Goal: Information Seeking & Learning: Learn about a topic

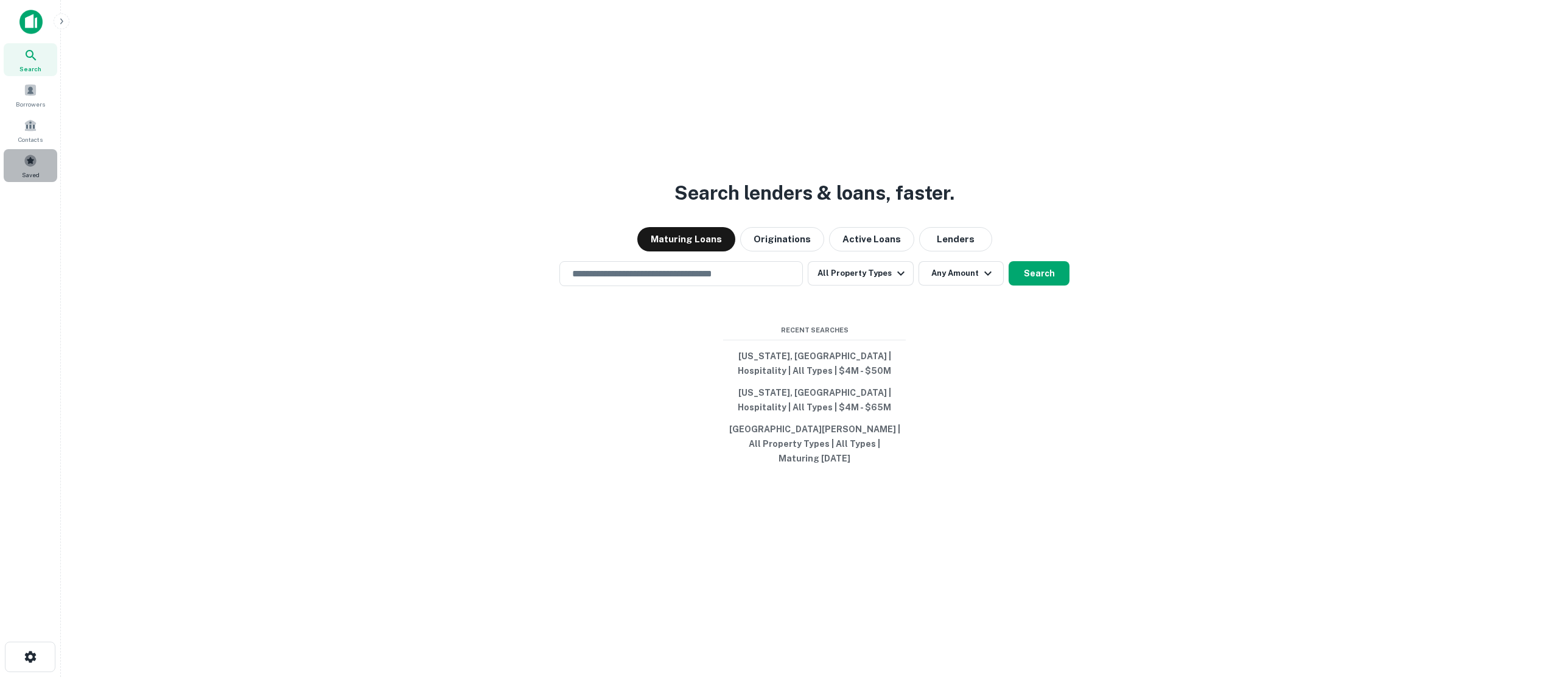
click at [27, 163] on span at bounding box center [30, 161] width 13 height 13
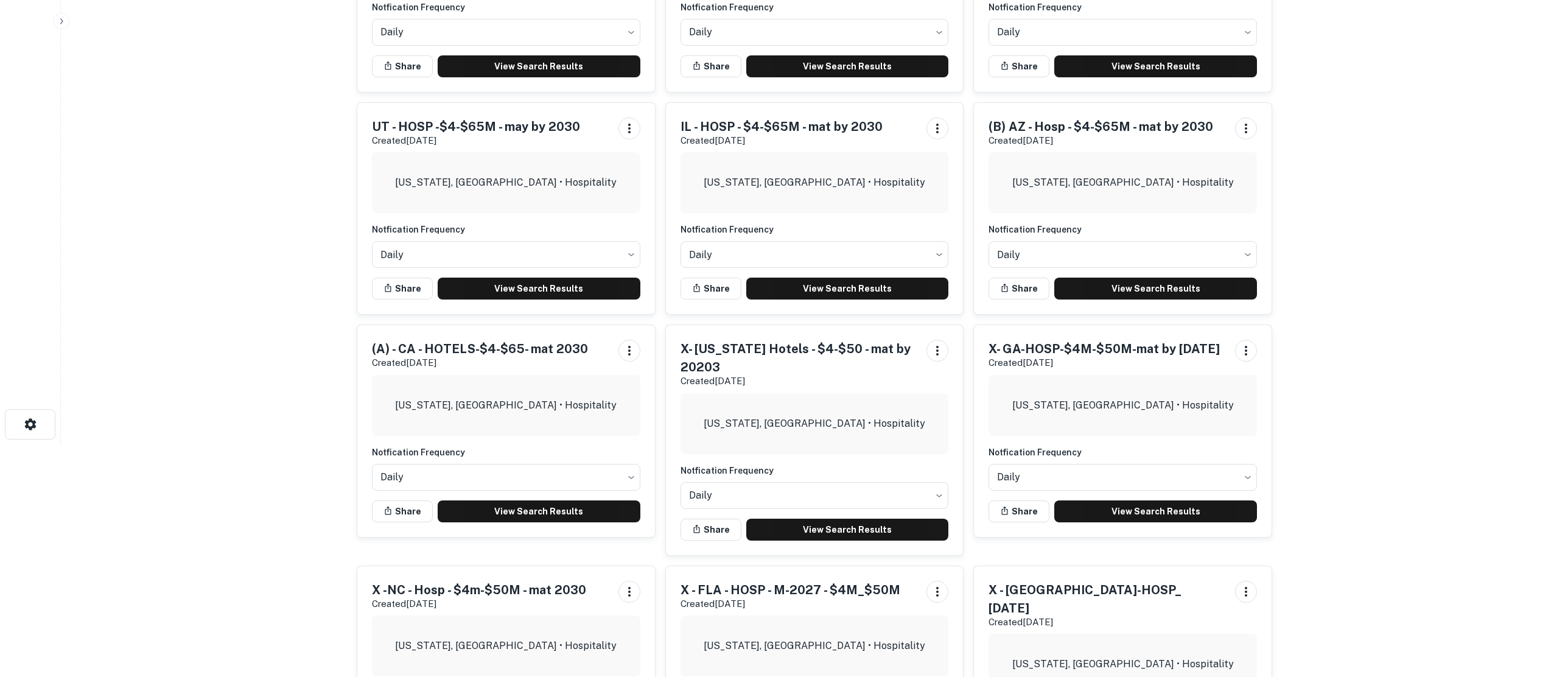
scroll to position [244, 0]
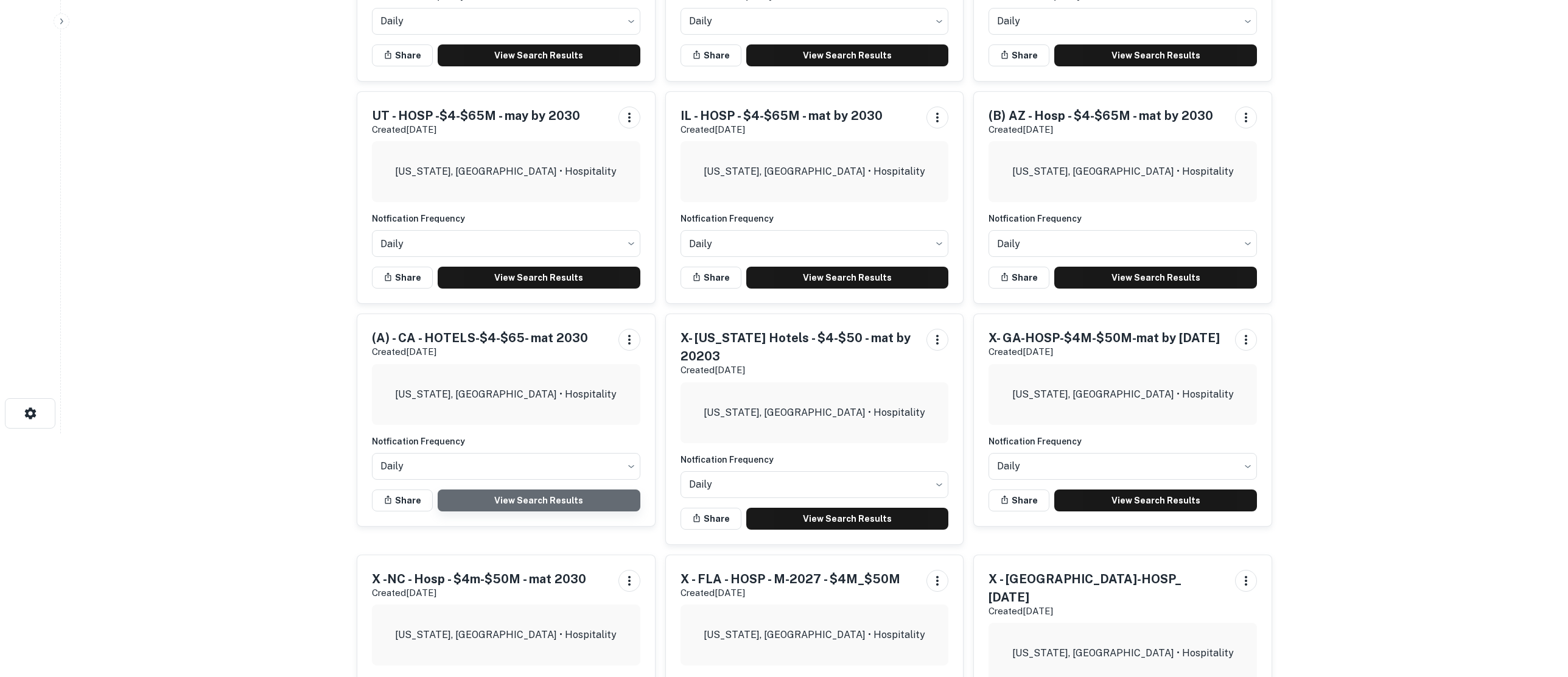
click at [510, 497] on link "View Search Results" at bounding box center [539, 501] width 202 height 22
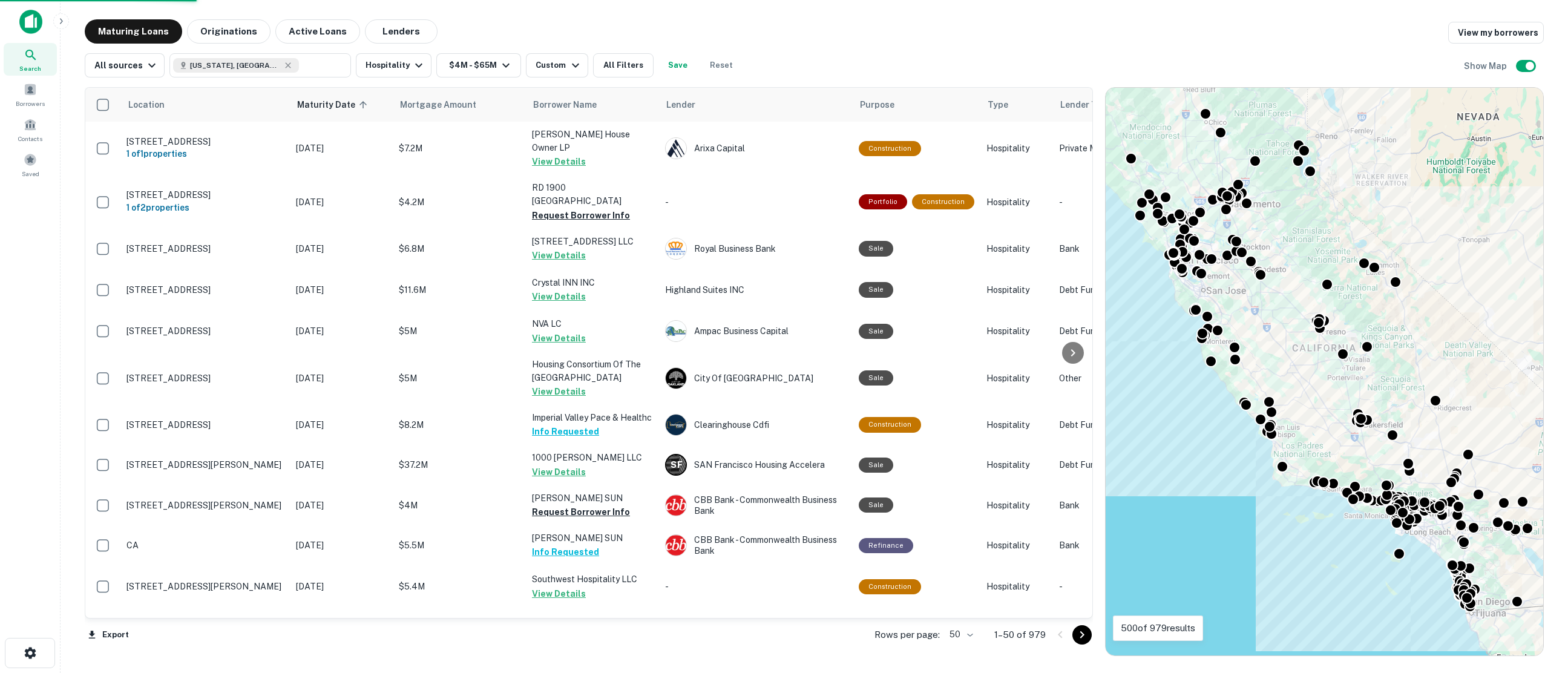
click at [973, 633] on body "Search Borrowers Contacts Saved Maturing Loans Originations Active Loans Lender…" at bounding box center [784, 336] width 1568 height 673
click at [965, 644] on li "100" at bounding box center [962, 647] width 35 height 22
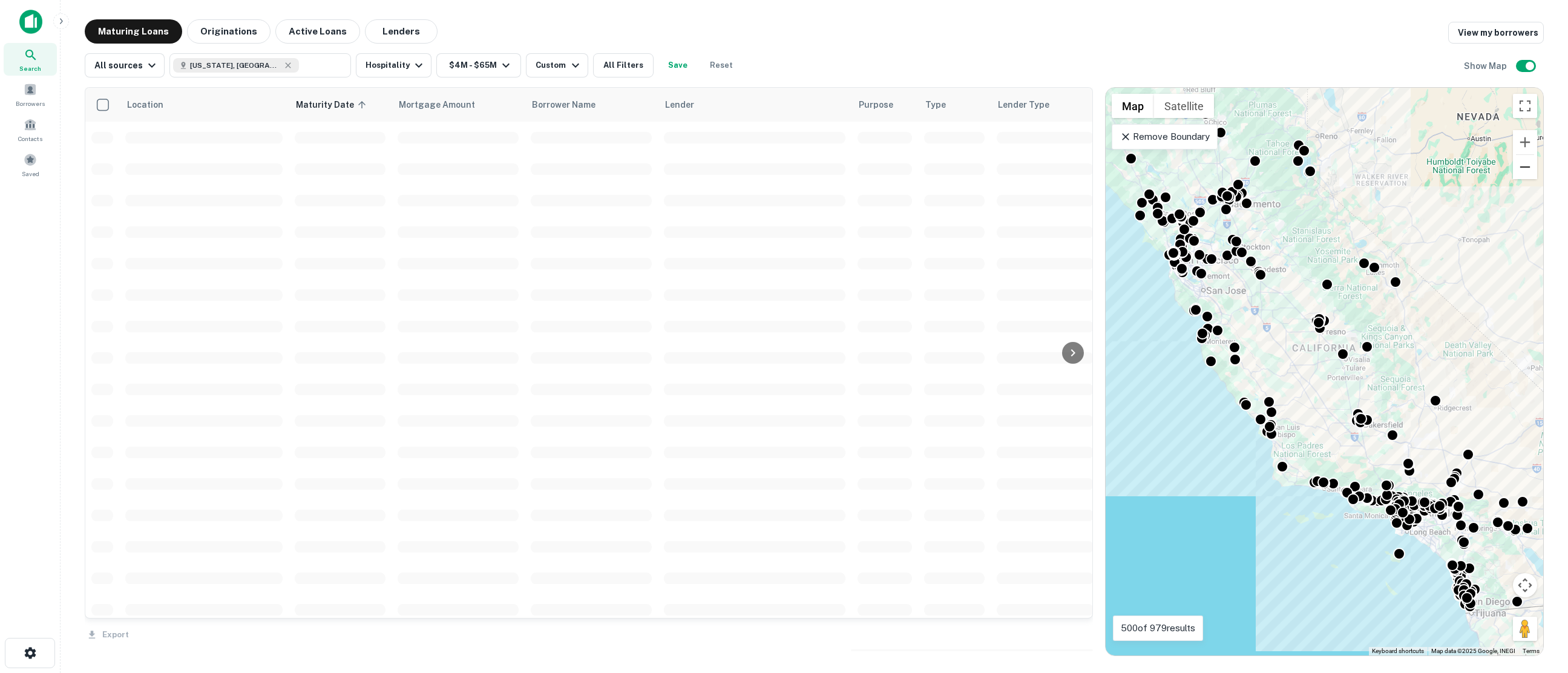
click at [1525, 168] on button "Zoom out" at bounding box center [1525, 167] width 24 height 24
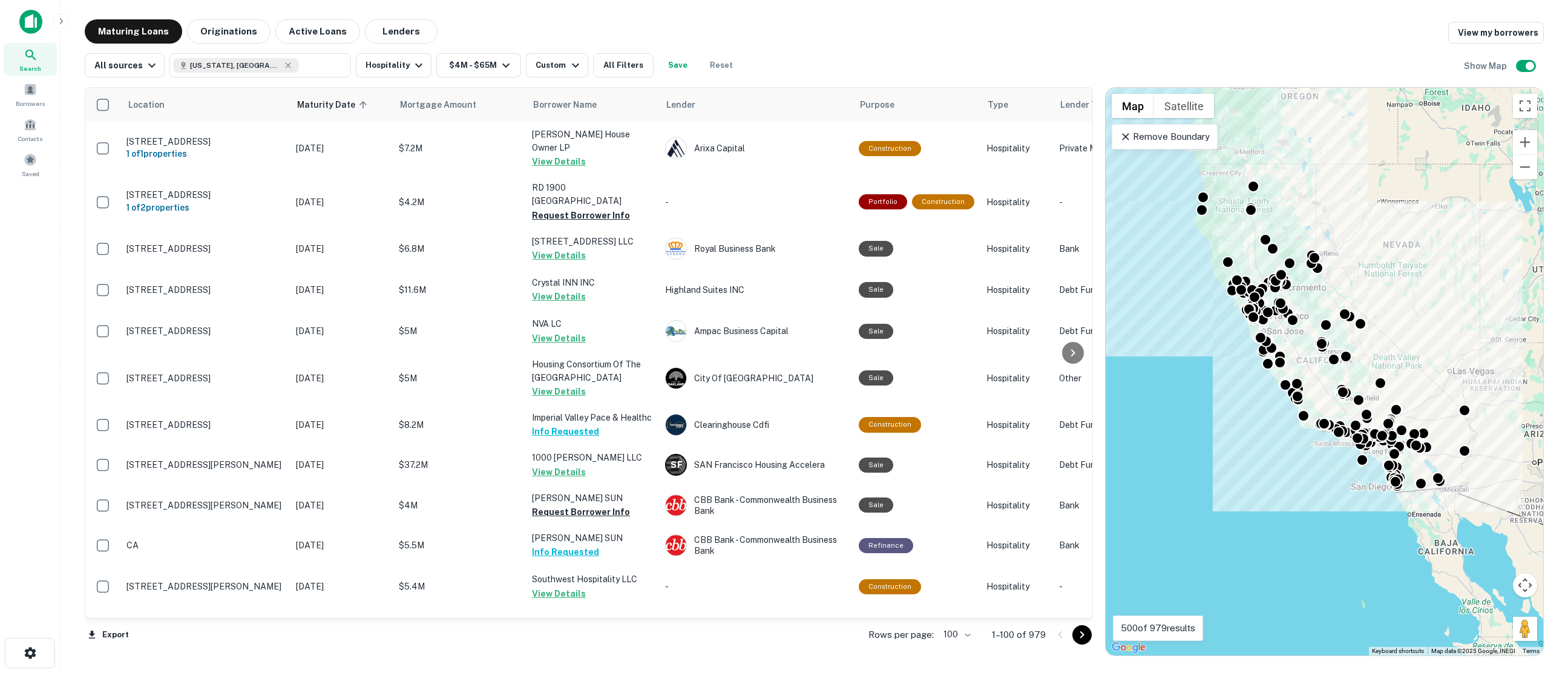
click at [1078, 633] on icon "Go to next page" at bounding box center [1082, 635] width 15 height 15
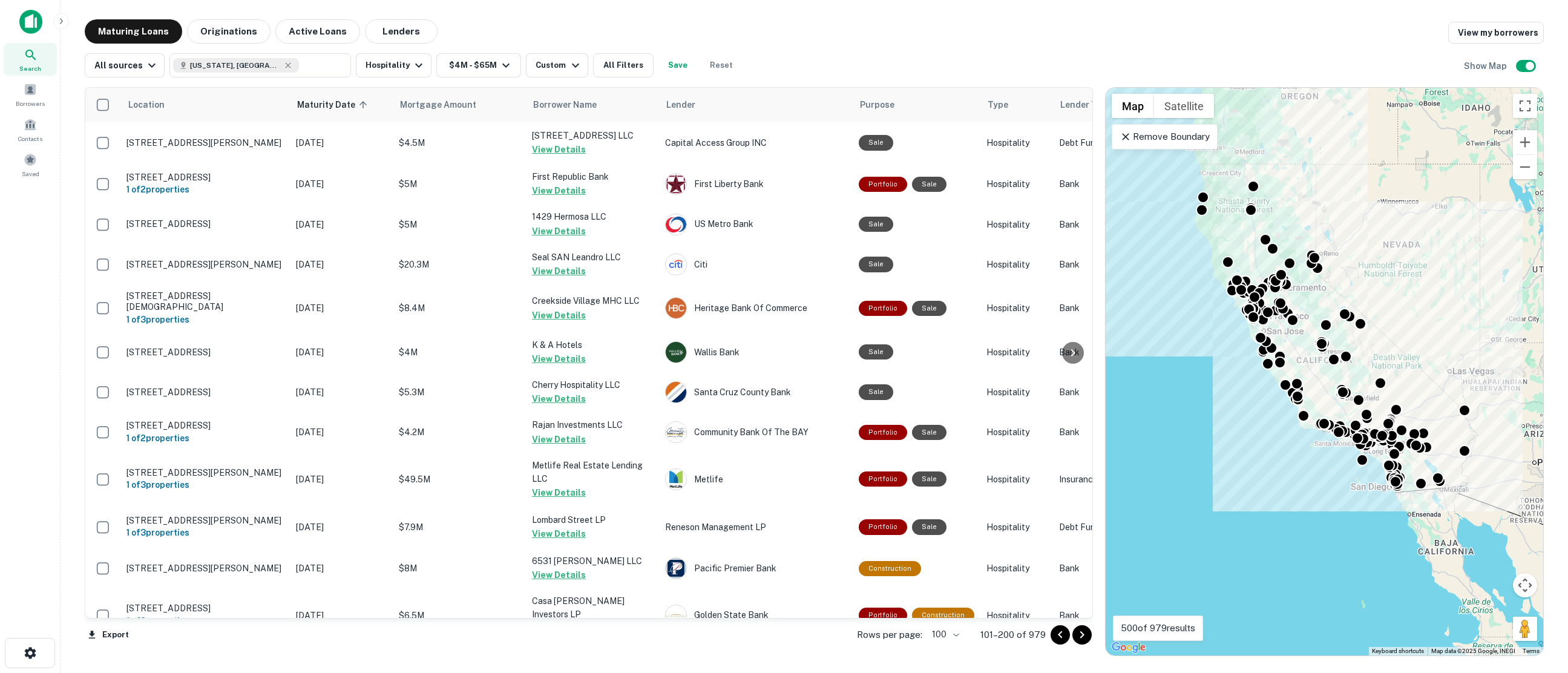
click at [1081, 633] on icon "Go to next page" at bounding box center [1082, 635] width 15 height 15
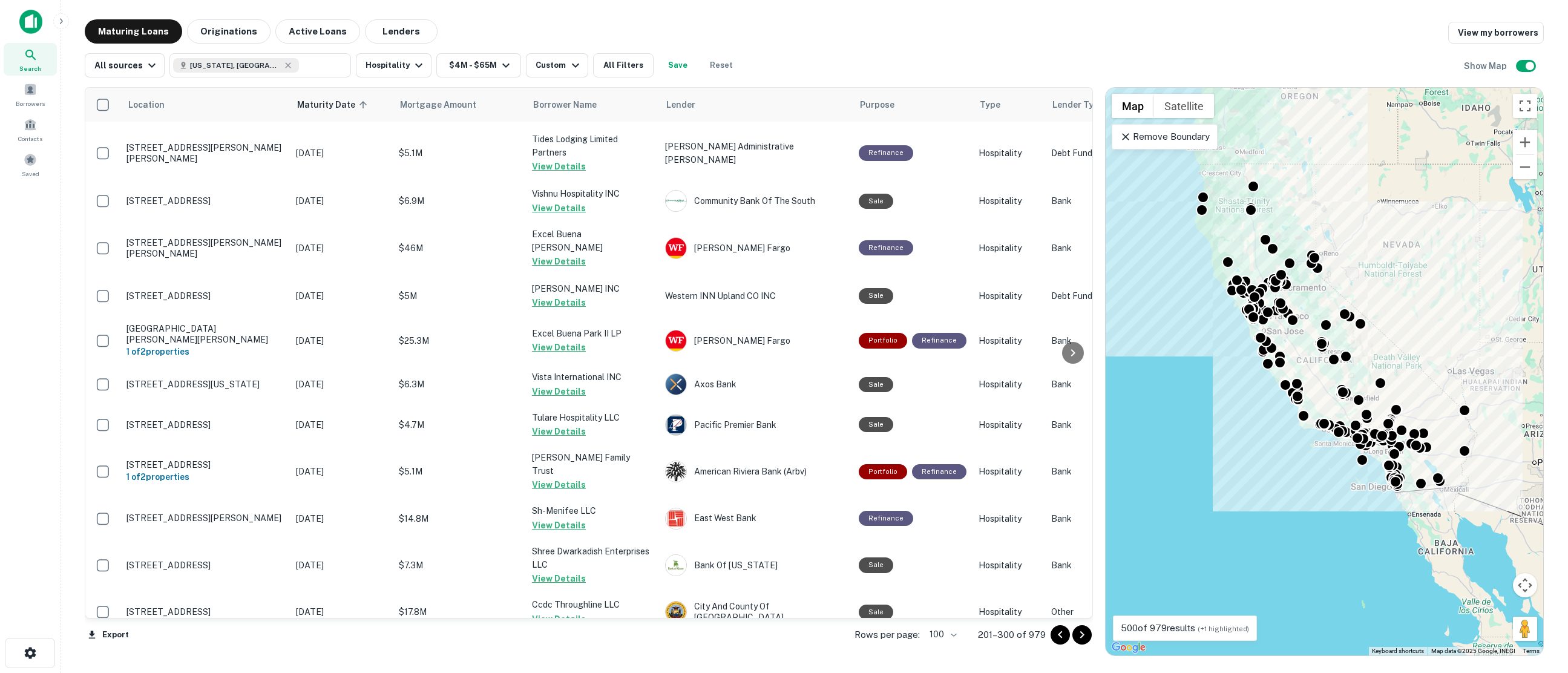
scroll to position [3206, 0]
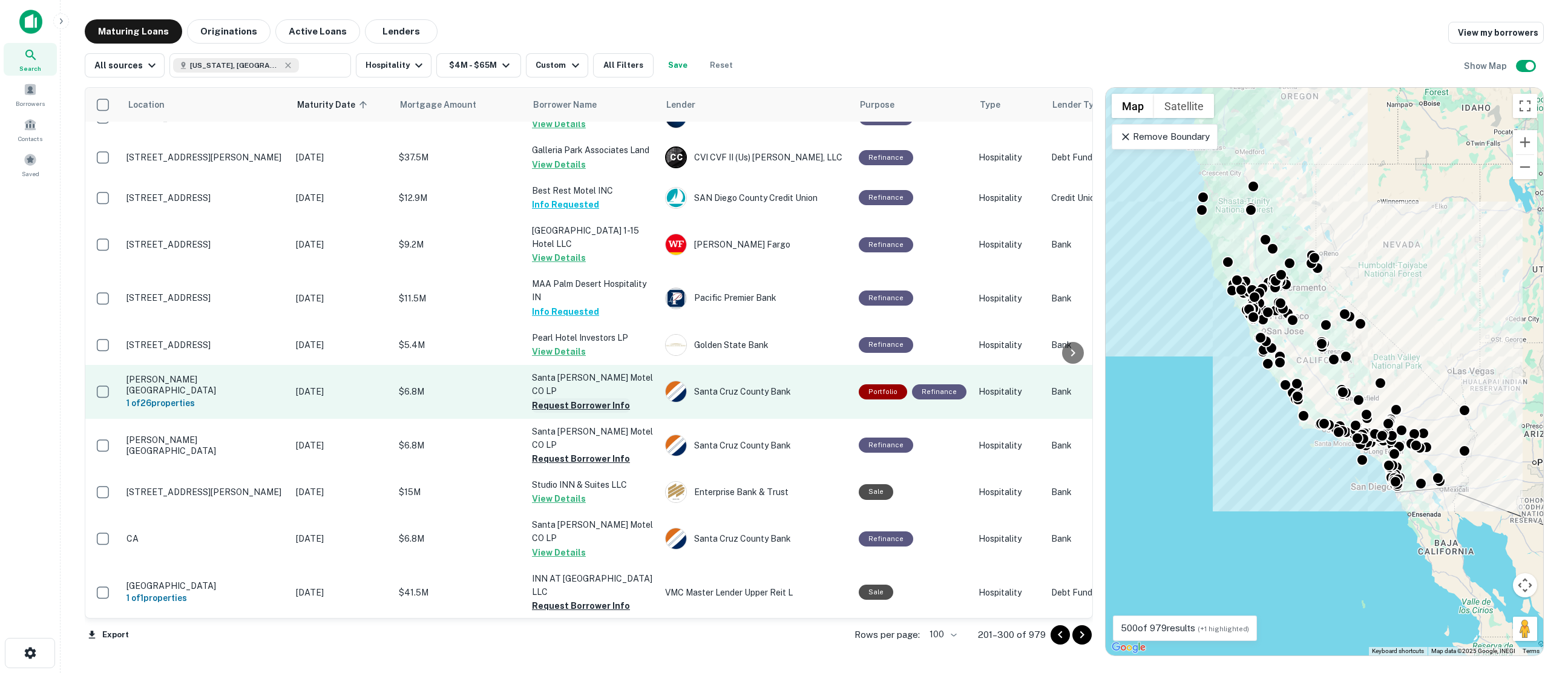
click at [560, 398] on button "Request Borrower Info" at bounding box center [581, 405] width 98 height 15
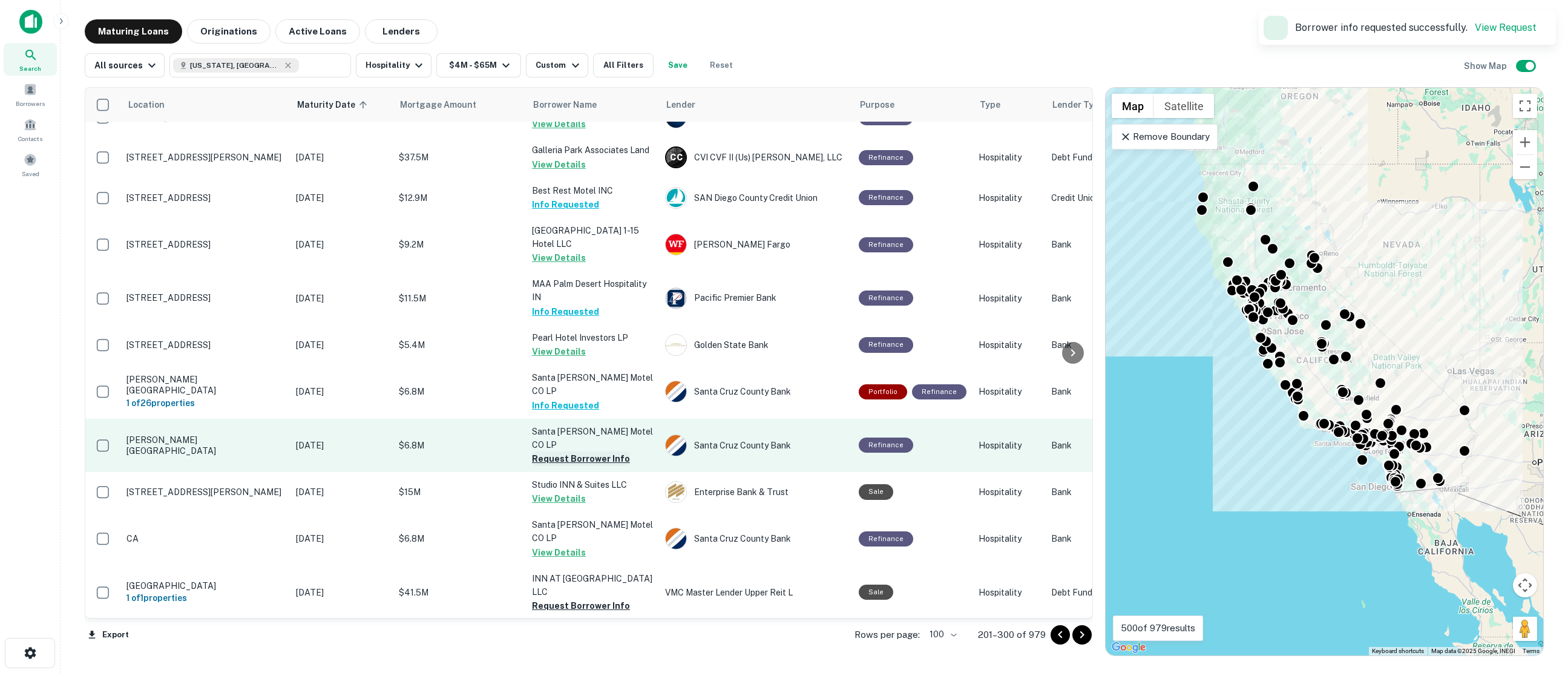
click at [573, 451] on button "Request Borrower Info" at bounding box center [581, 459] width 98 height 15
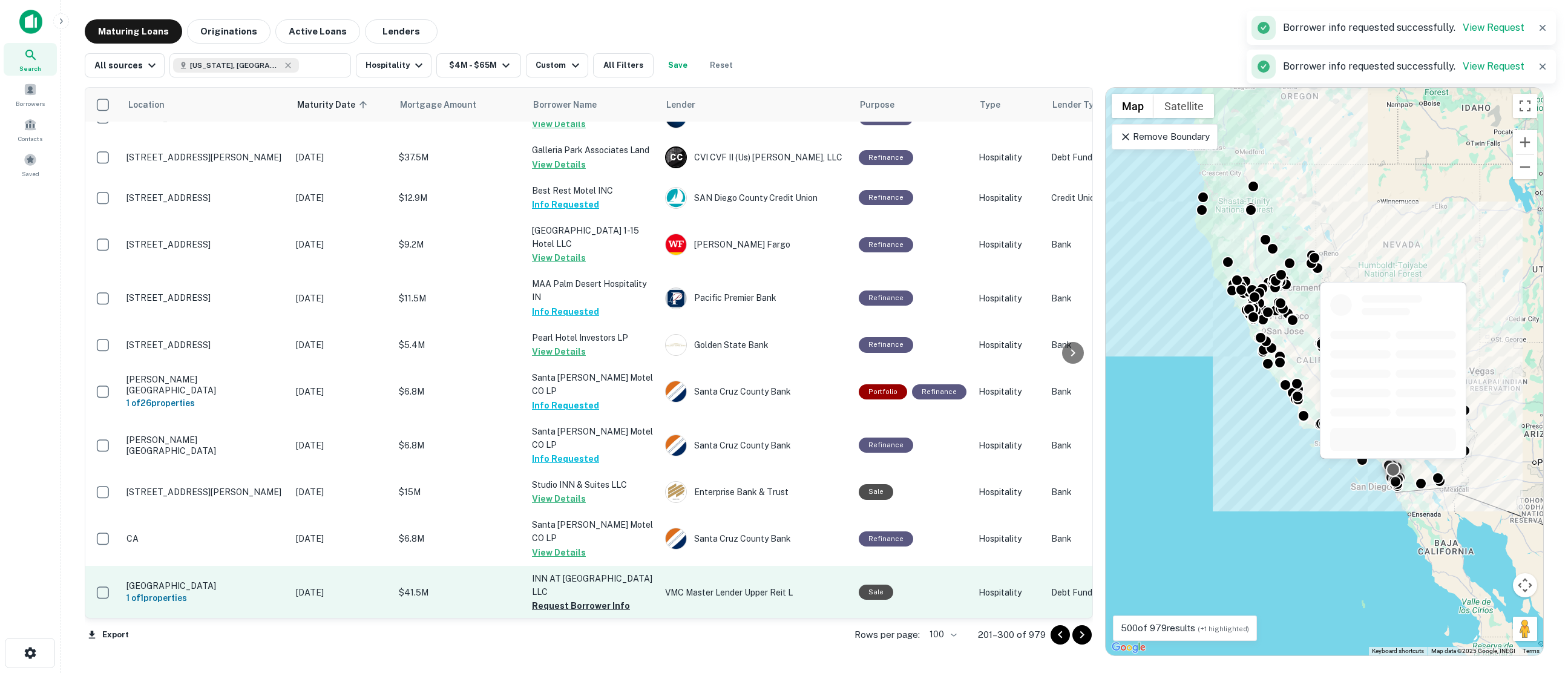
click at [587, 598] on button "Request Borrower Info" at bounding box center [581, 605] width 98 height 15
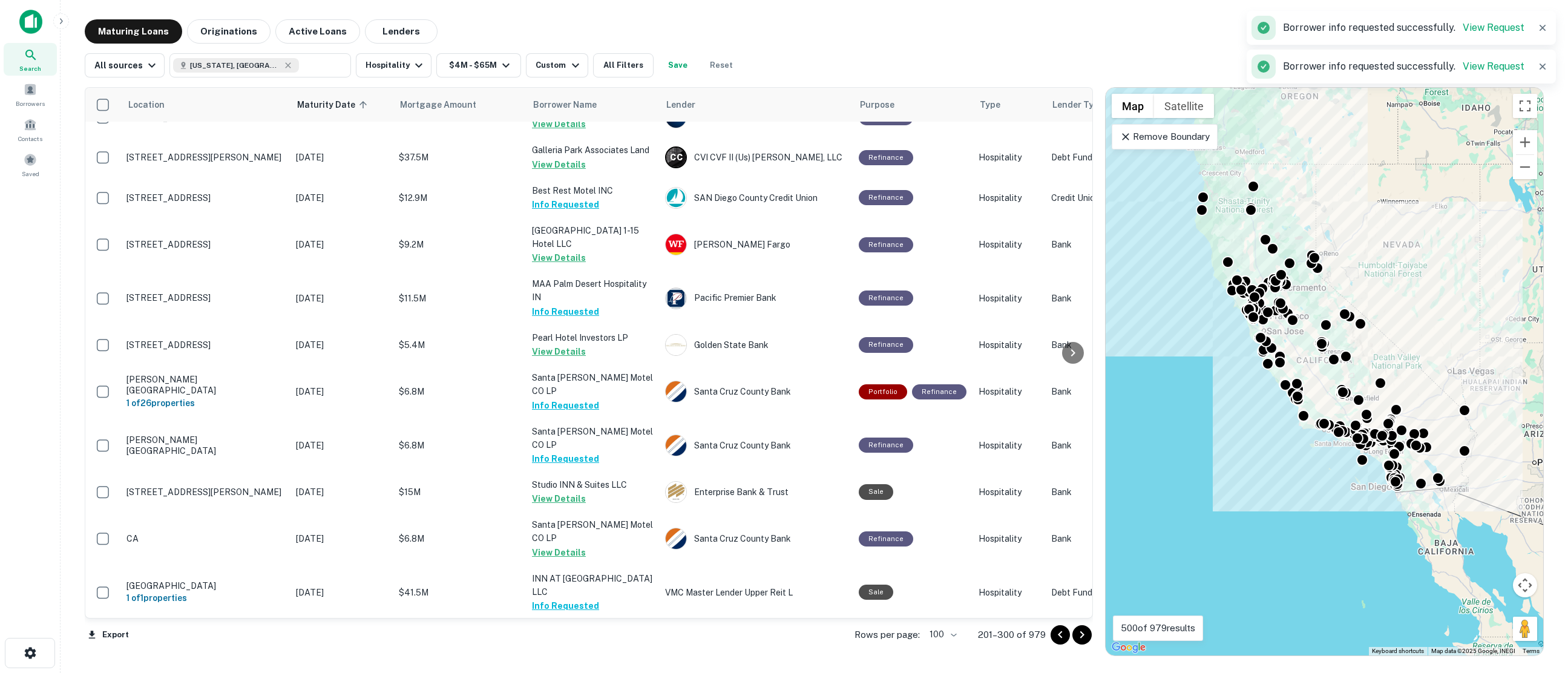
scroll to position [3711, 0]
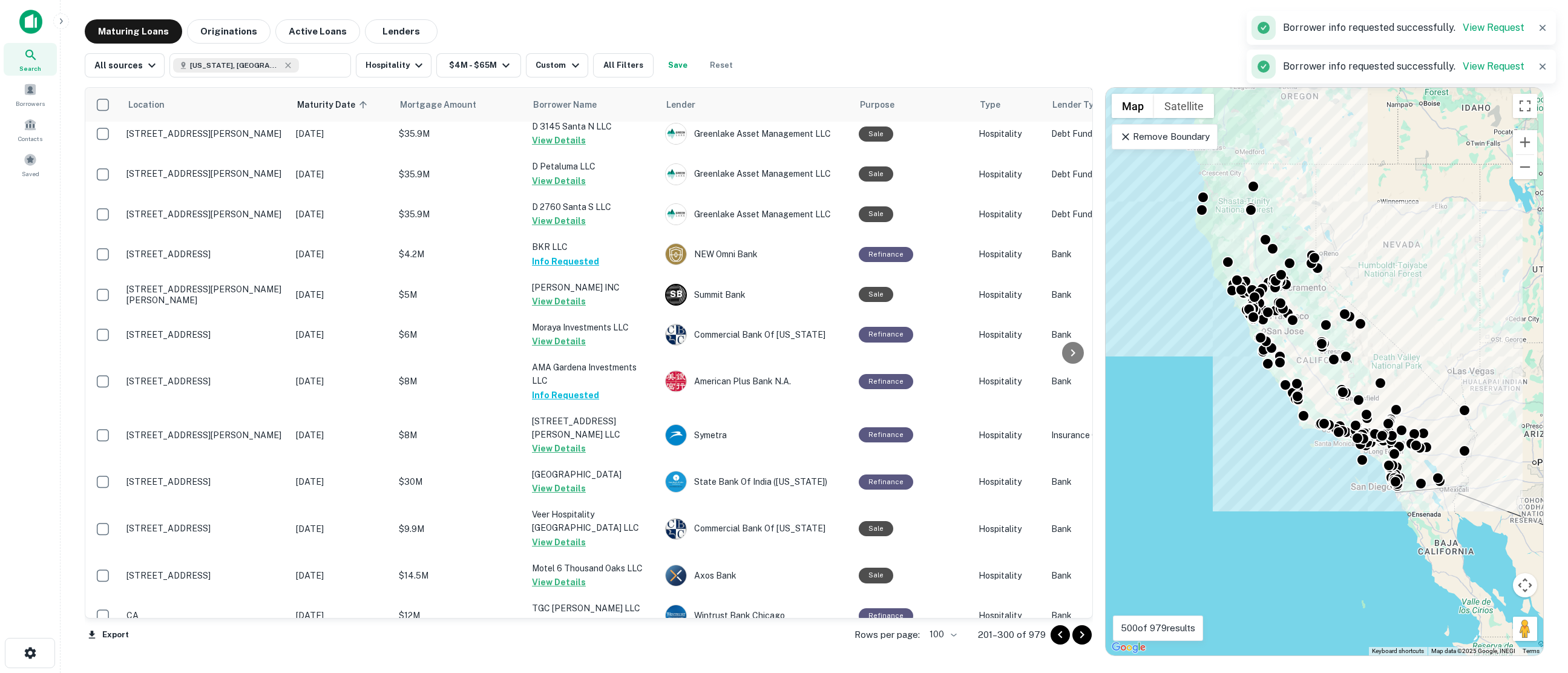
click at [1081, 637] on icon "Go to next page" at bounding box center [1082, 635] width 4 height 7
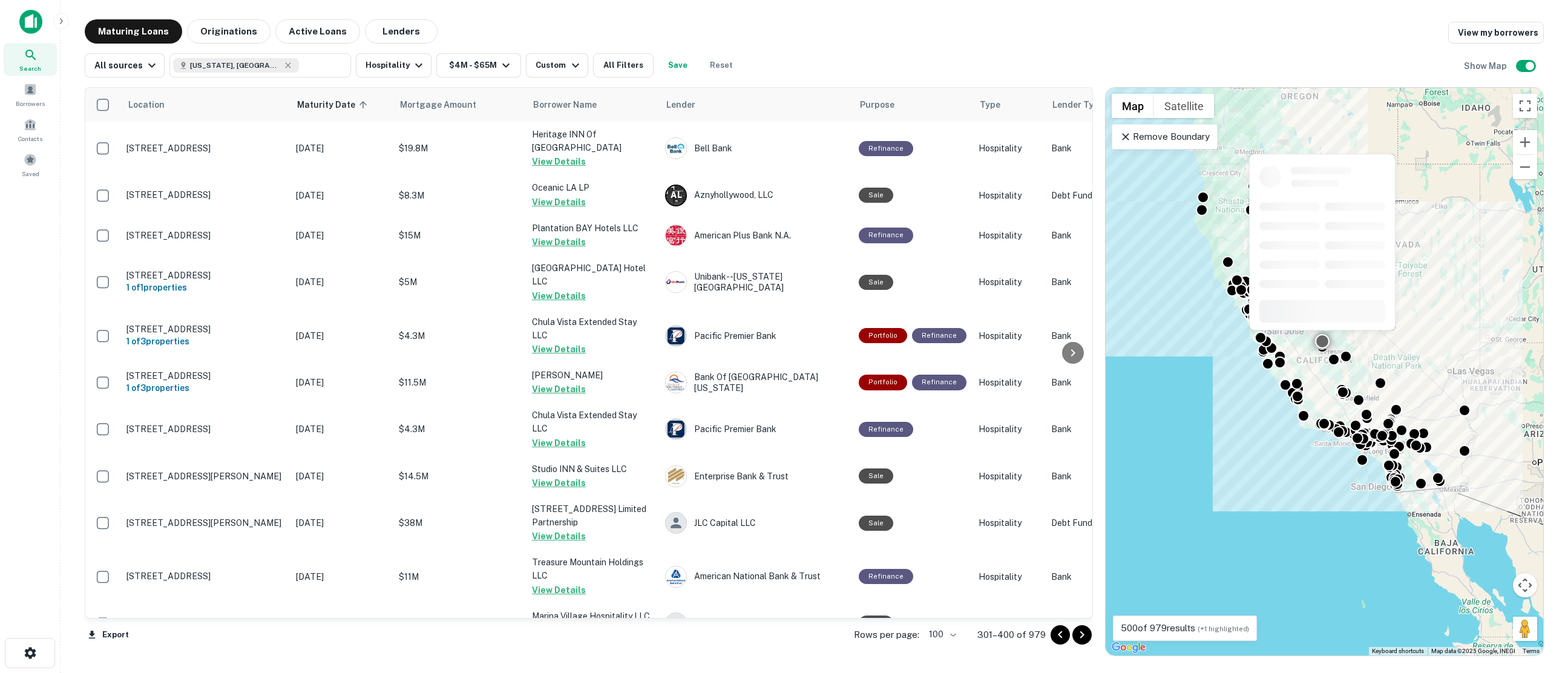
scroll to position [302, 0]
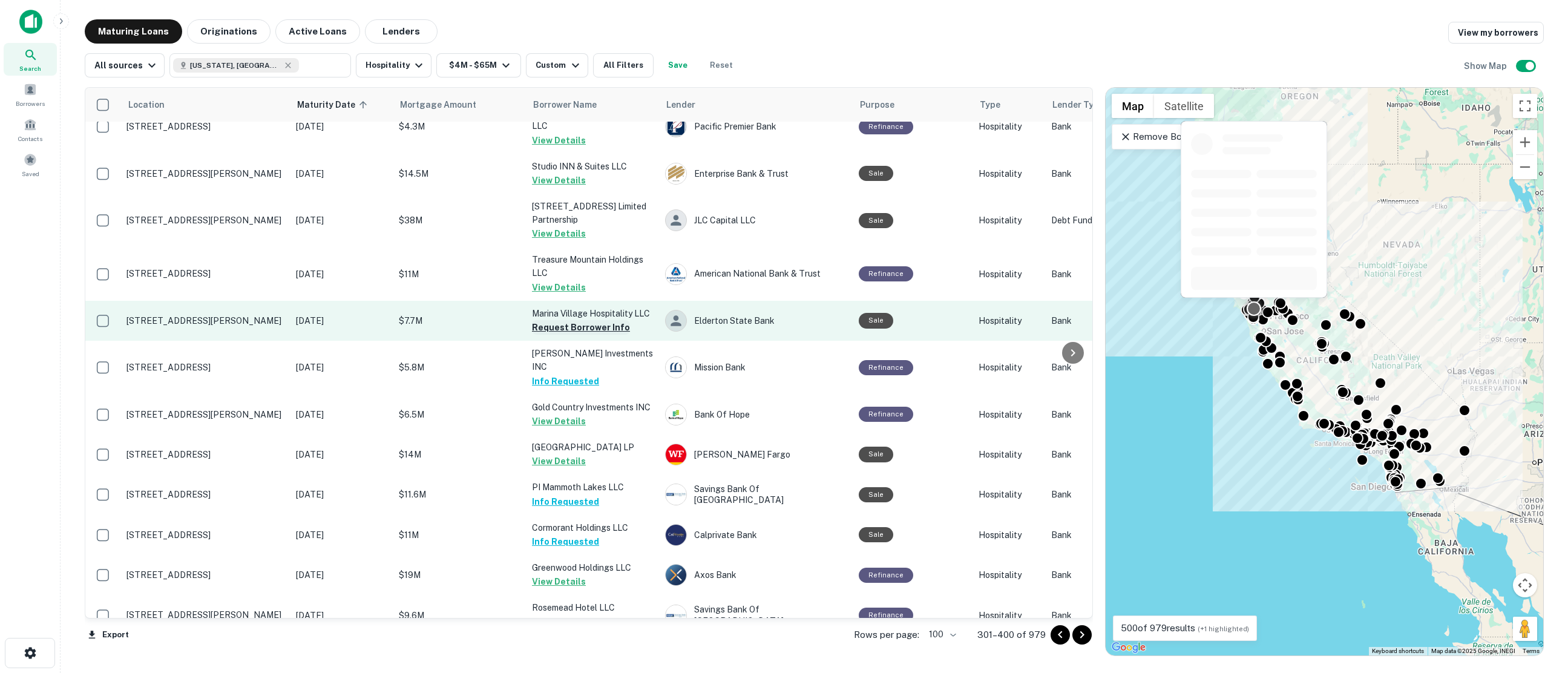
click at [563, 329] on button "Request Borrower Info" at bounding box center [581, 327] width 98 height 15
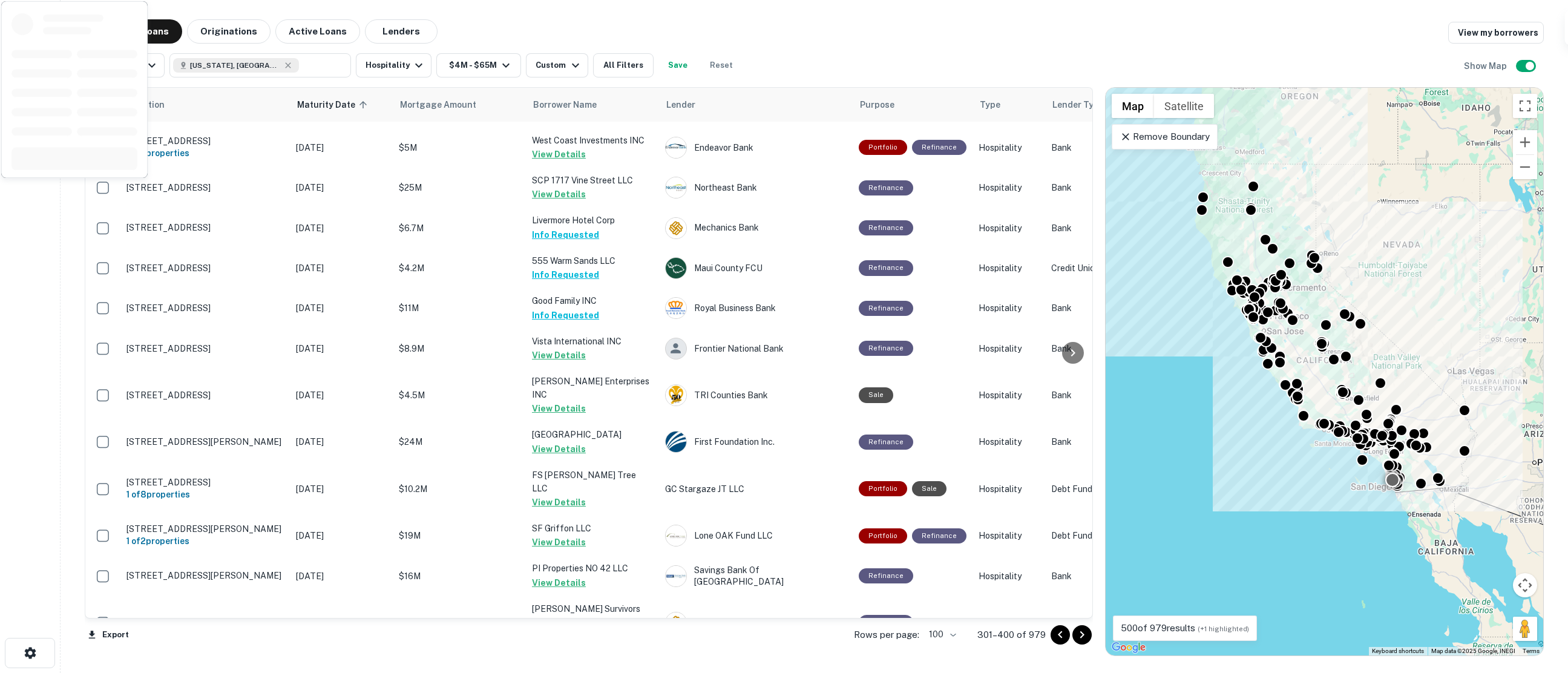
scroll to position [3816, 0]
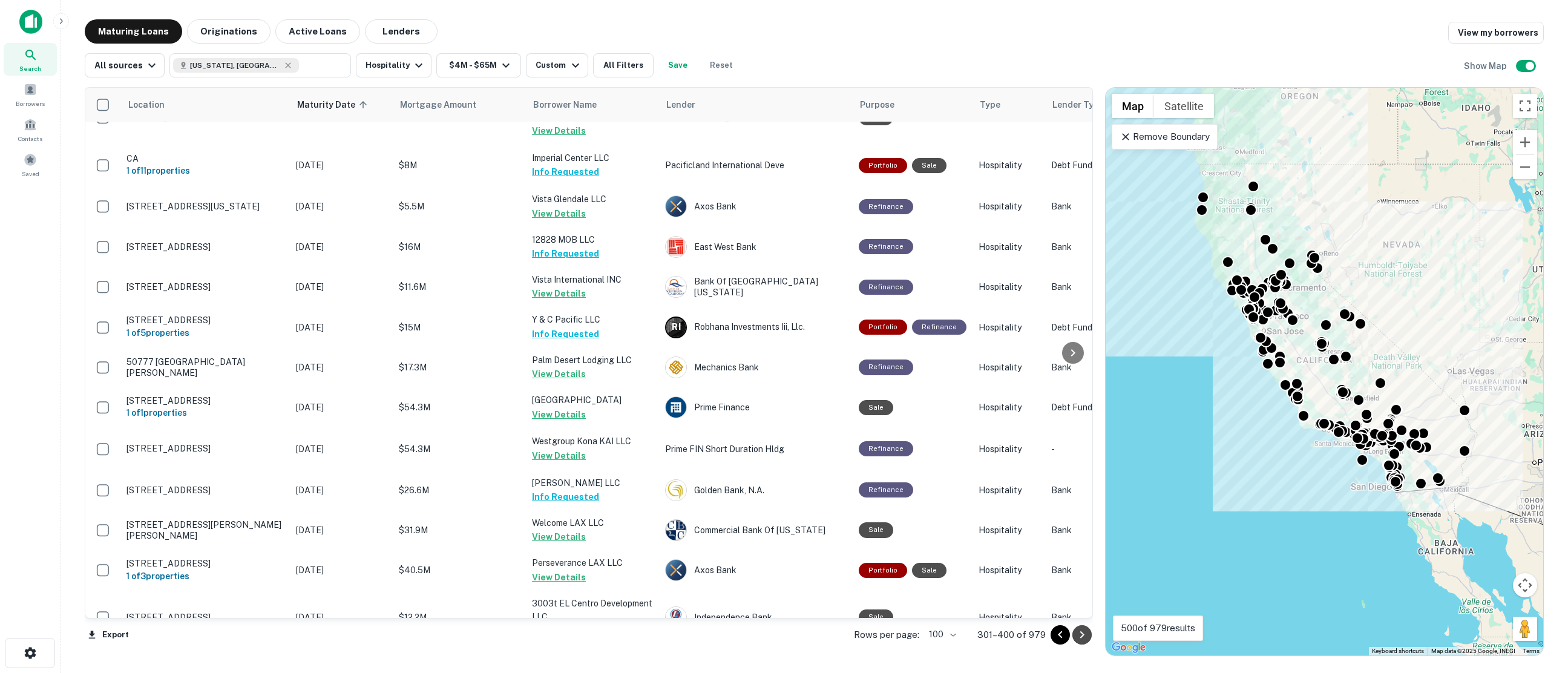
click at [1080, 633] on icon "Go to next page" at bounding box center [1082, 635] width 15 height 15
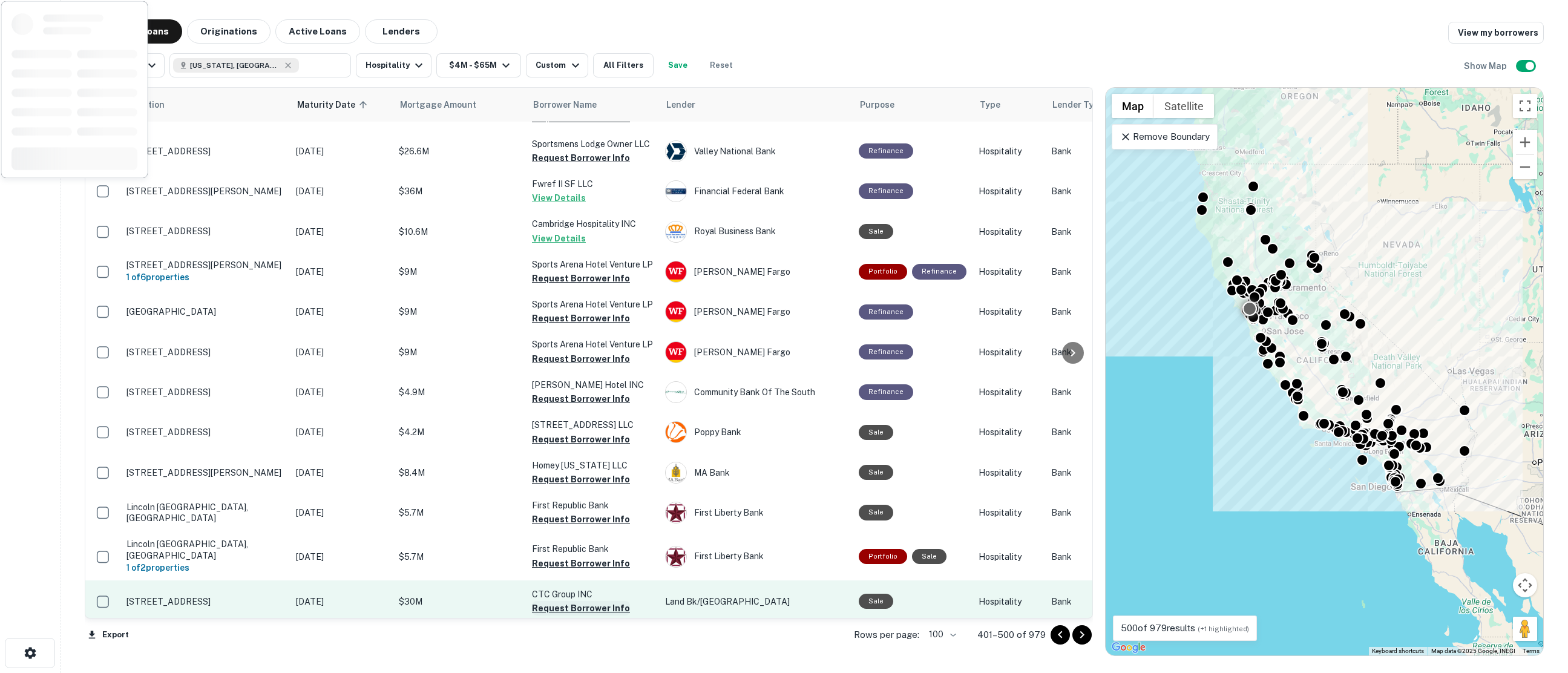
scroll to position [1754, 0]
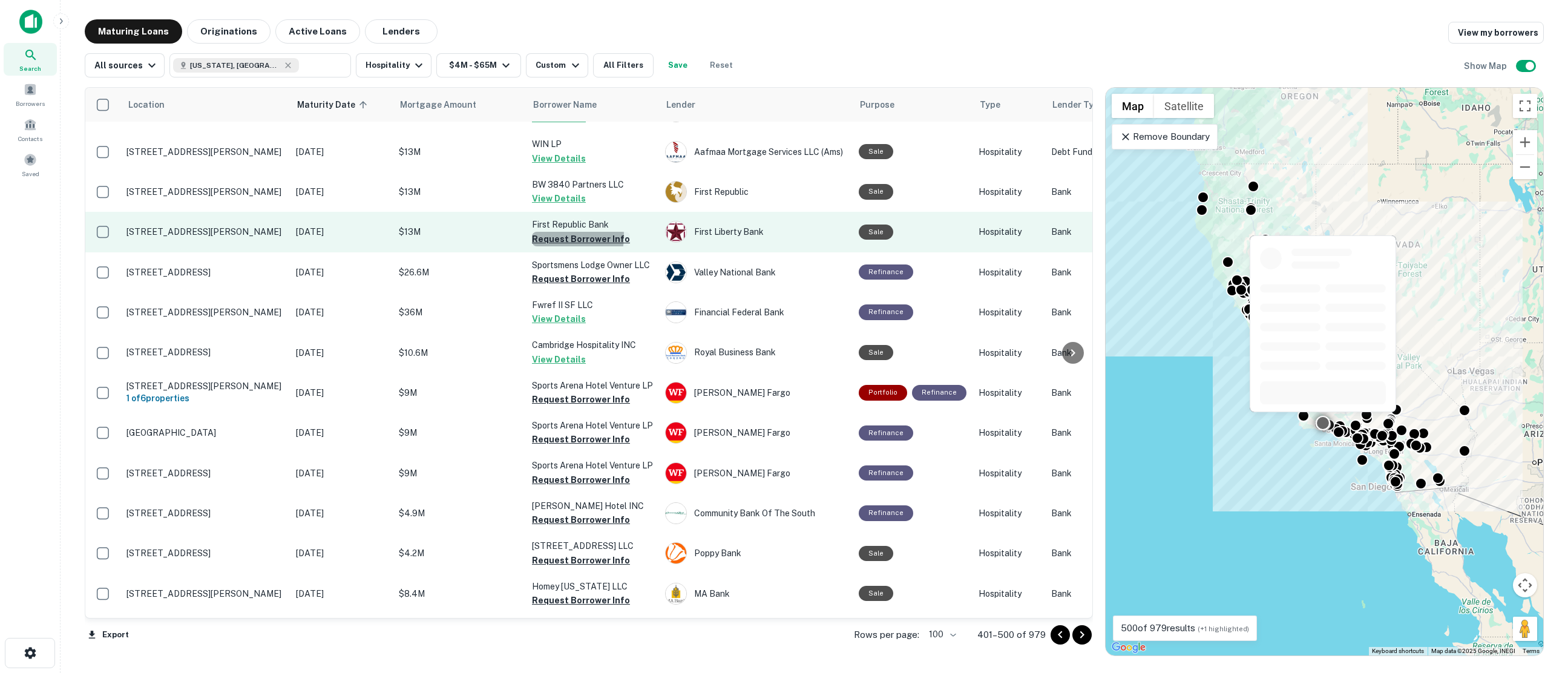
click at [559, 232] on button "Request Borrower Info" at bounding box center [581, 239] width 98 height 15
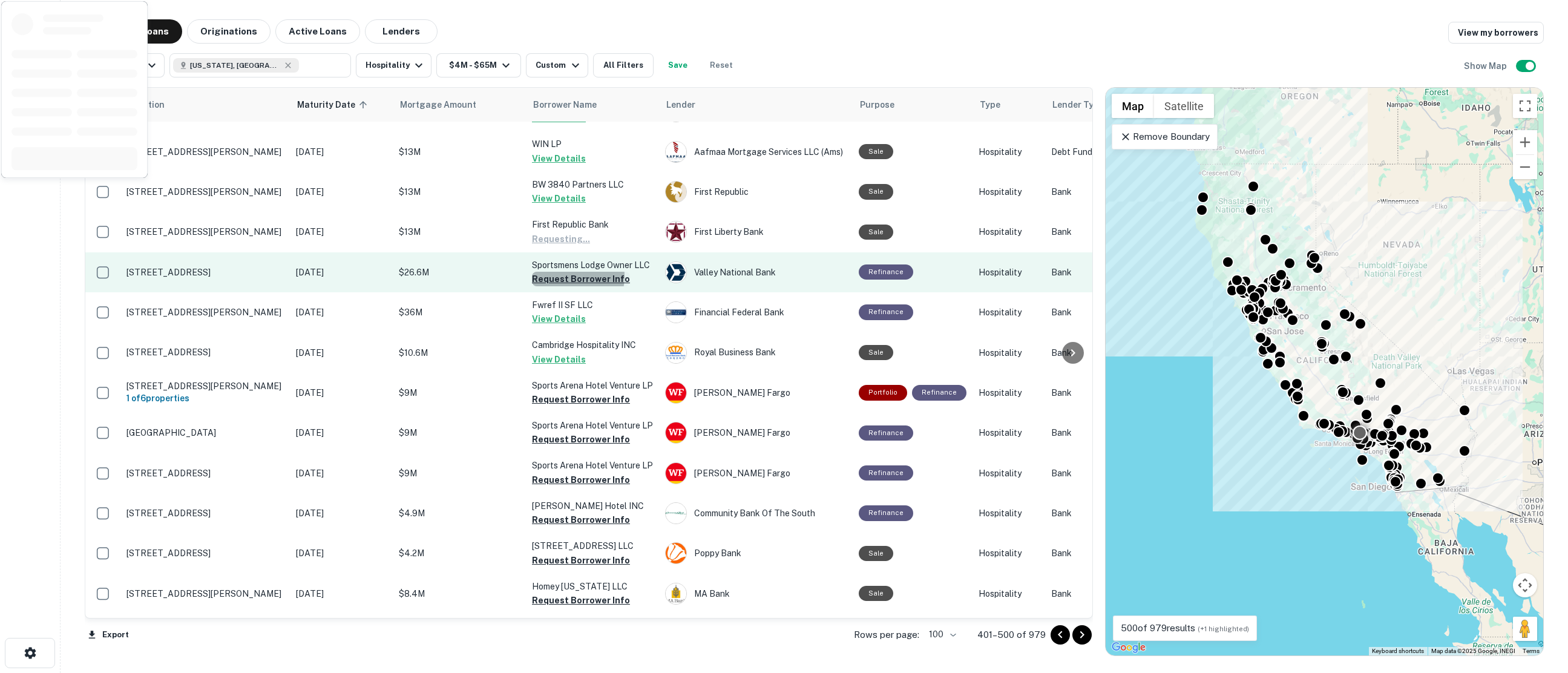
click at [561, 272] on button "Request Borrower Info" at bounding box center [581, 279] width 98 height 15
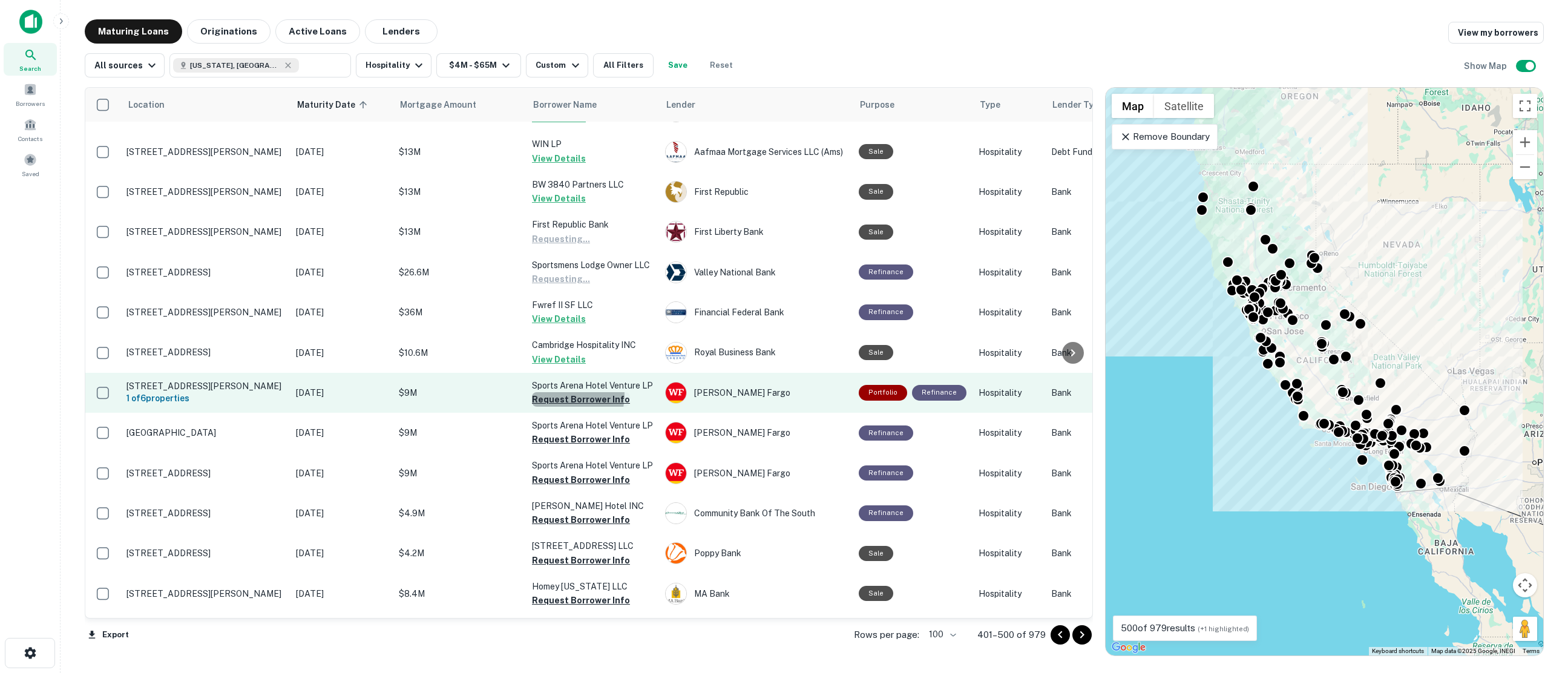
click at [566, 392] on button "Request Borrower Info" at bounding box center [581, 399] width 98 height 15
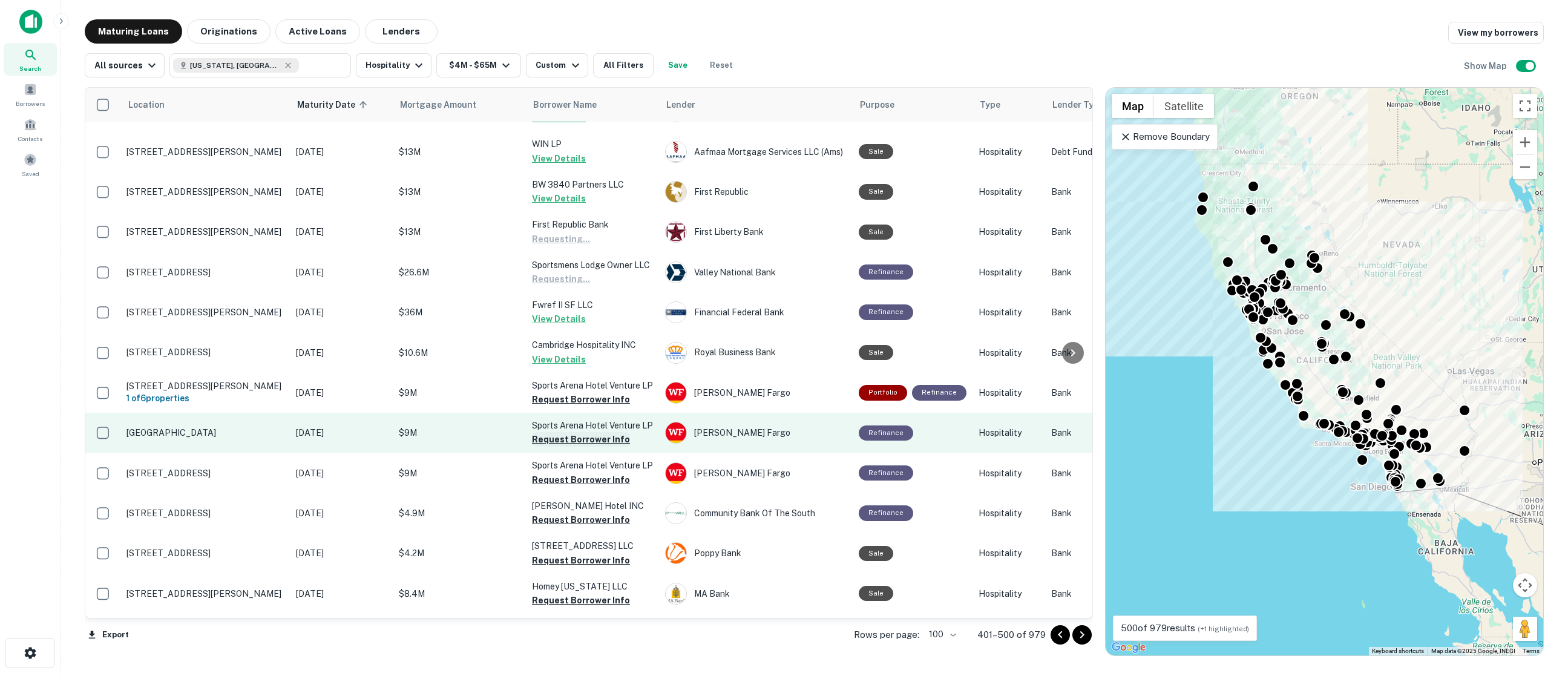
click at [573, 432] on button "Request Borrower Info" at bounding box center [581, 440] width 98 height 15
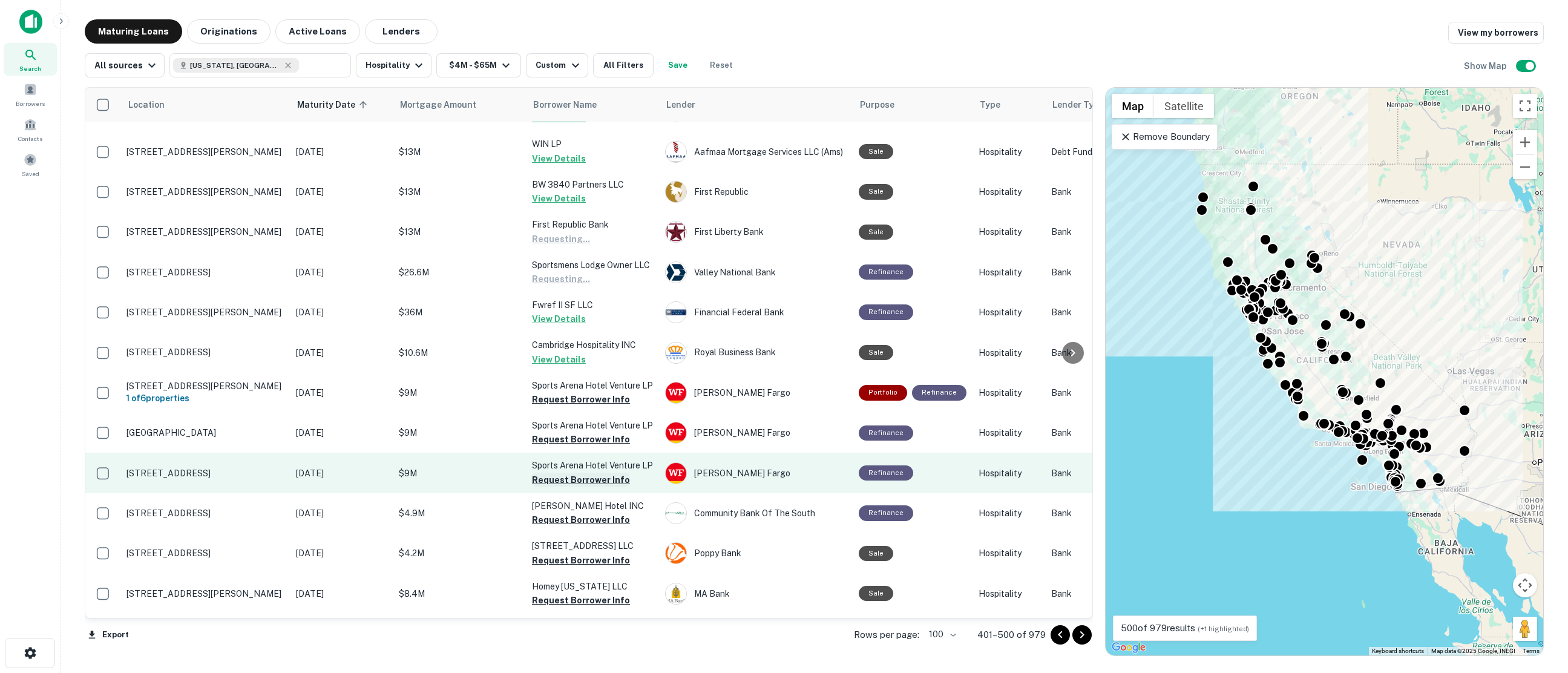
click at [576, 473] on button "Request Borrower Info" at bounding box center [581, 480] width 98 height 15
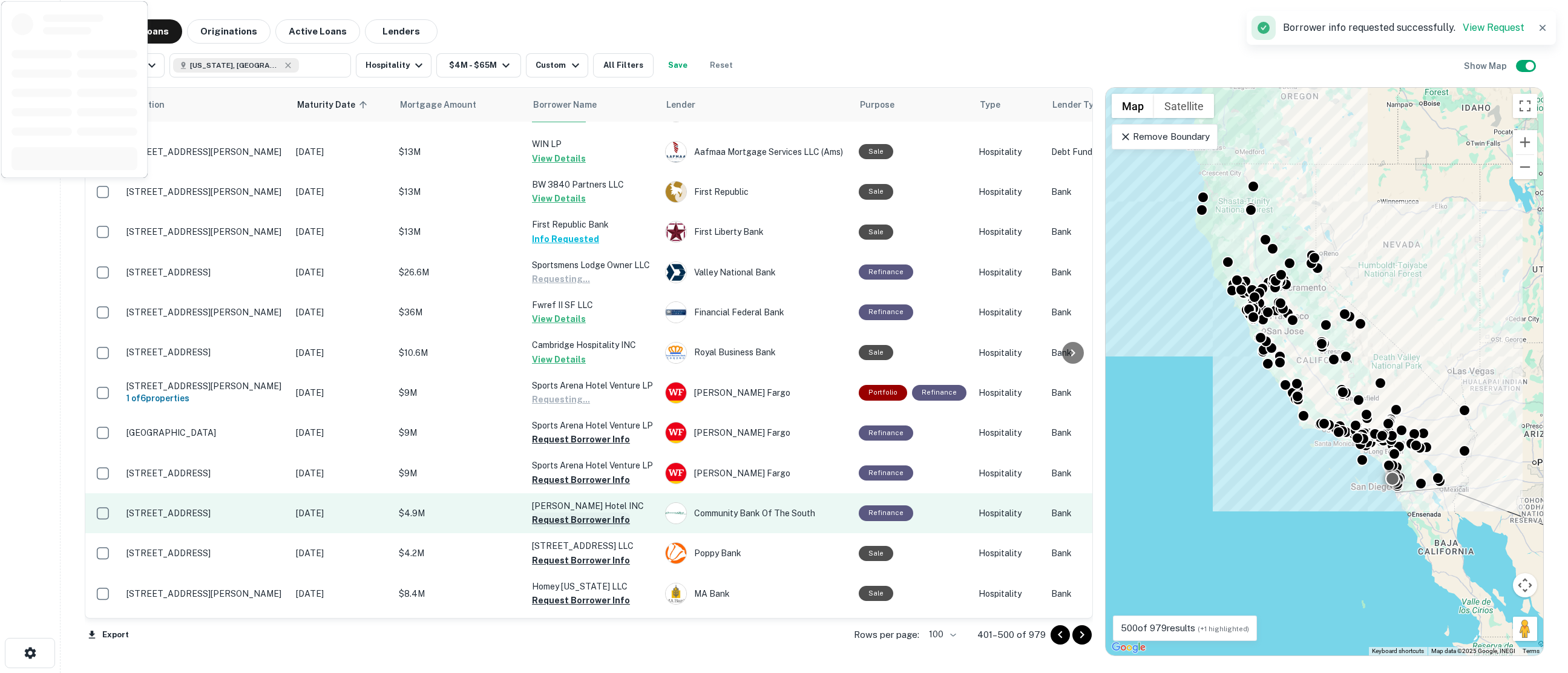
click at [575, 512] on button "Request Borrower Info" at bounding box center [581, 520] width 98 height 15
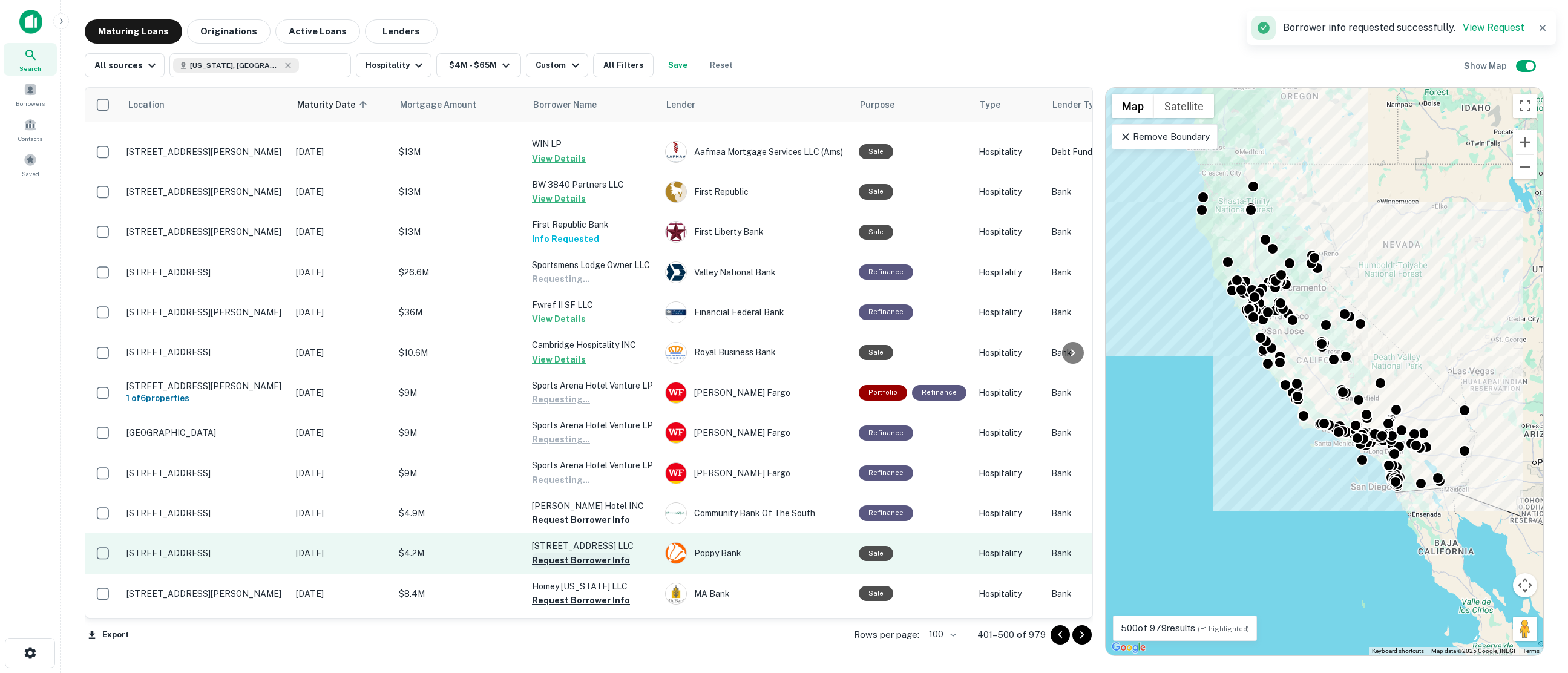
click at [571, 553] on button "Request Borrower Info" at bounding box center [581, 560] width 98 height 15
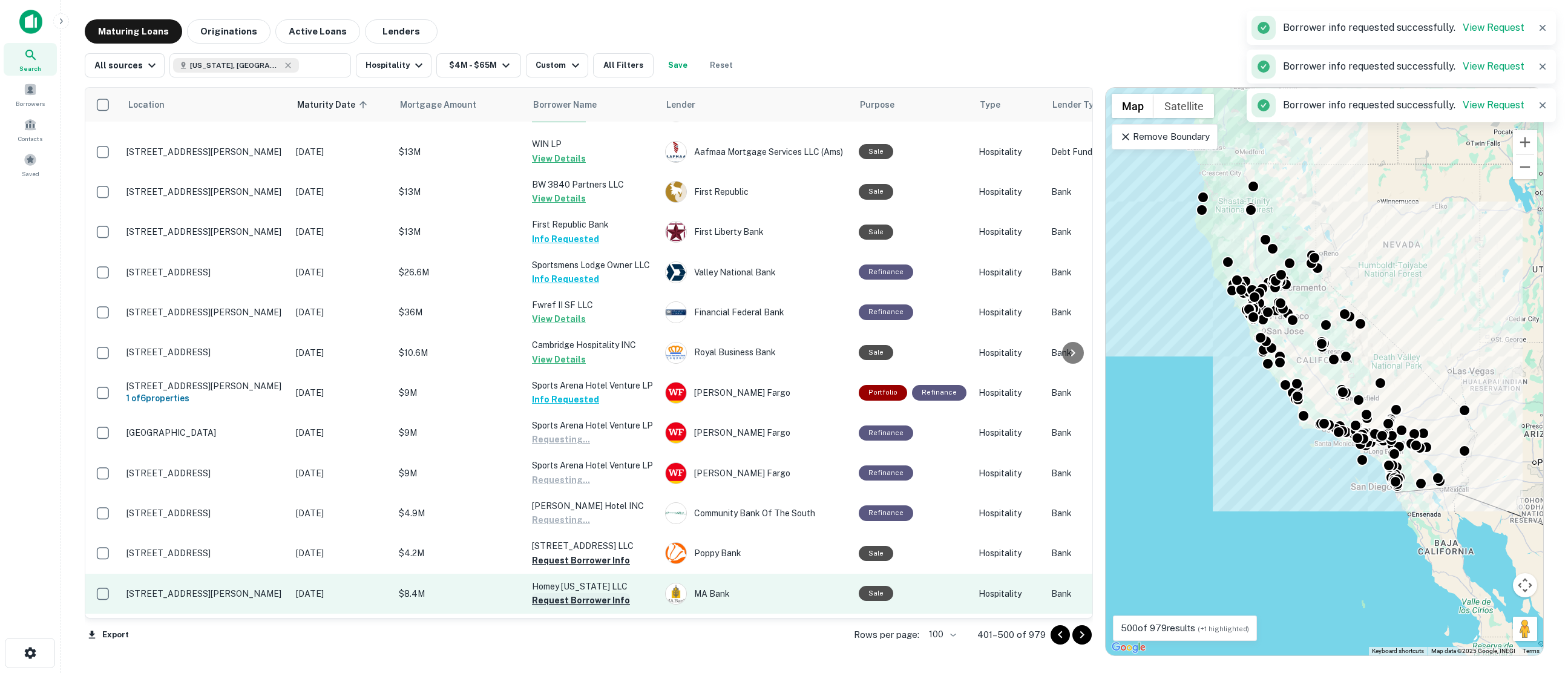
click at [575, 593] on button "Request Borrower Info" at bounding box center [581, 600] width 98 height 15
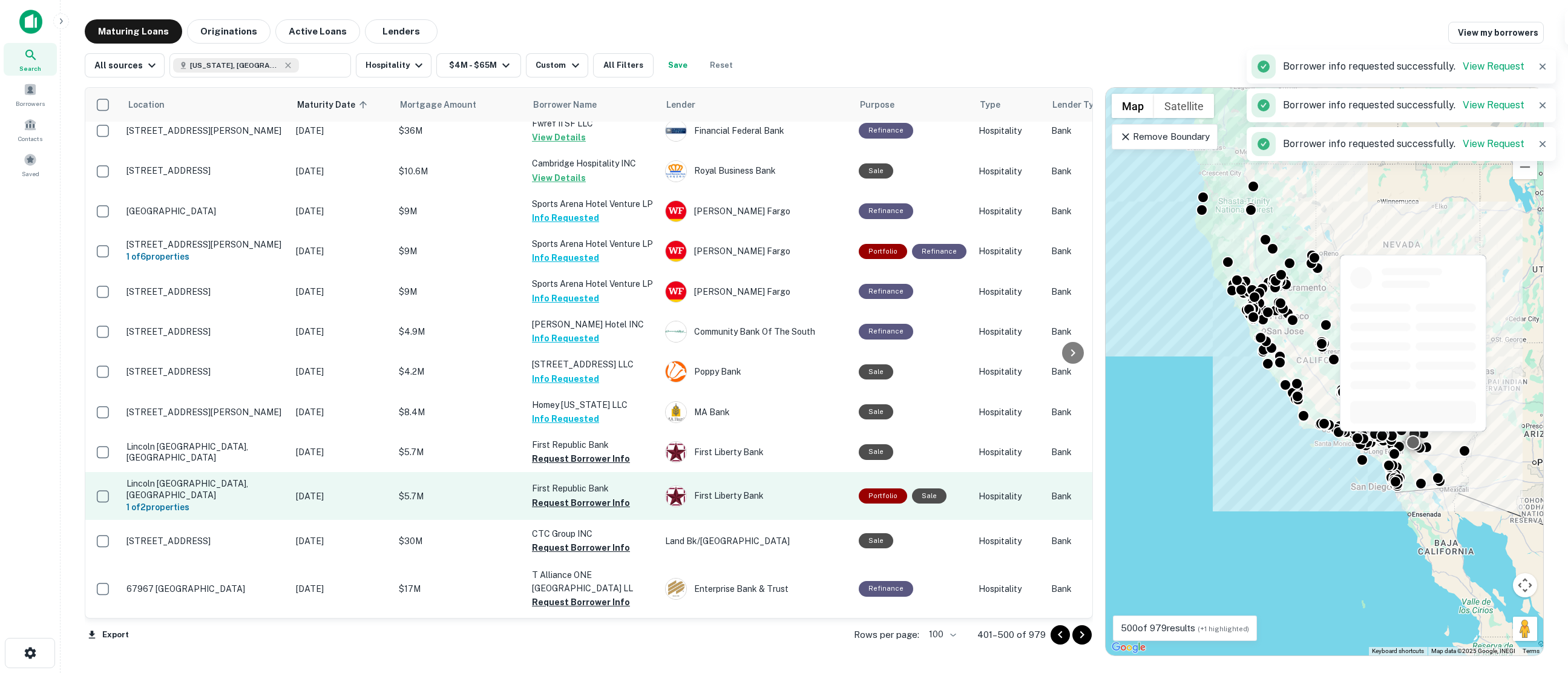
scroll to position [2057, 0]
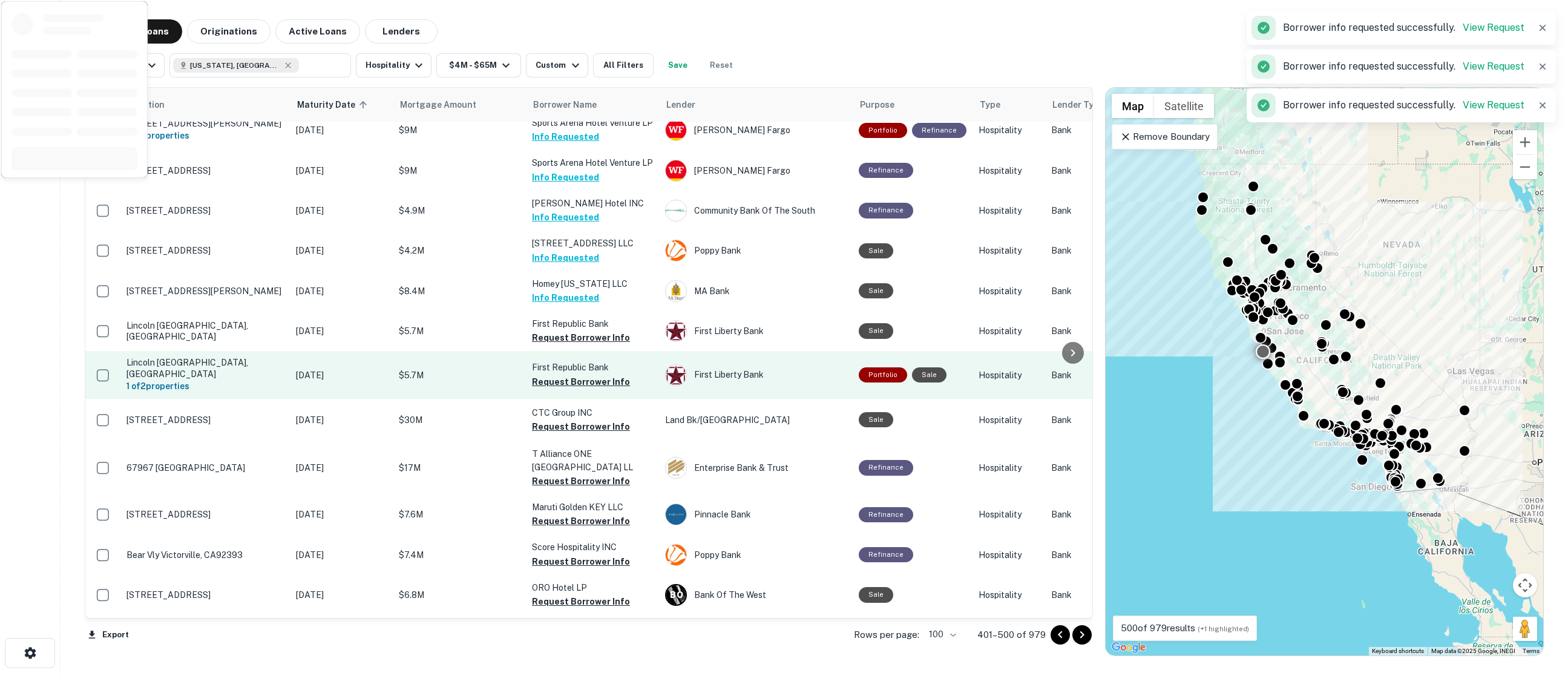
drag, startPoint x: 556, startPoint y: 303, endPoint x: 559, endPoint y: 328, distance: 25.2
click at [556, 330] on button "Request Borrower Info" at bounding box center [581, 338] width 98 height 15
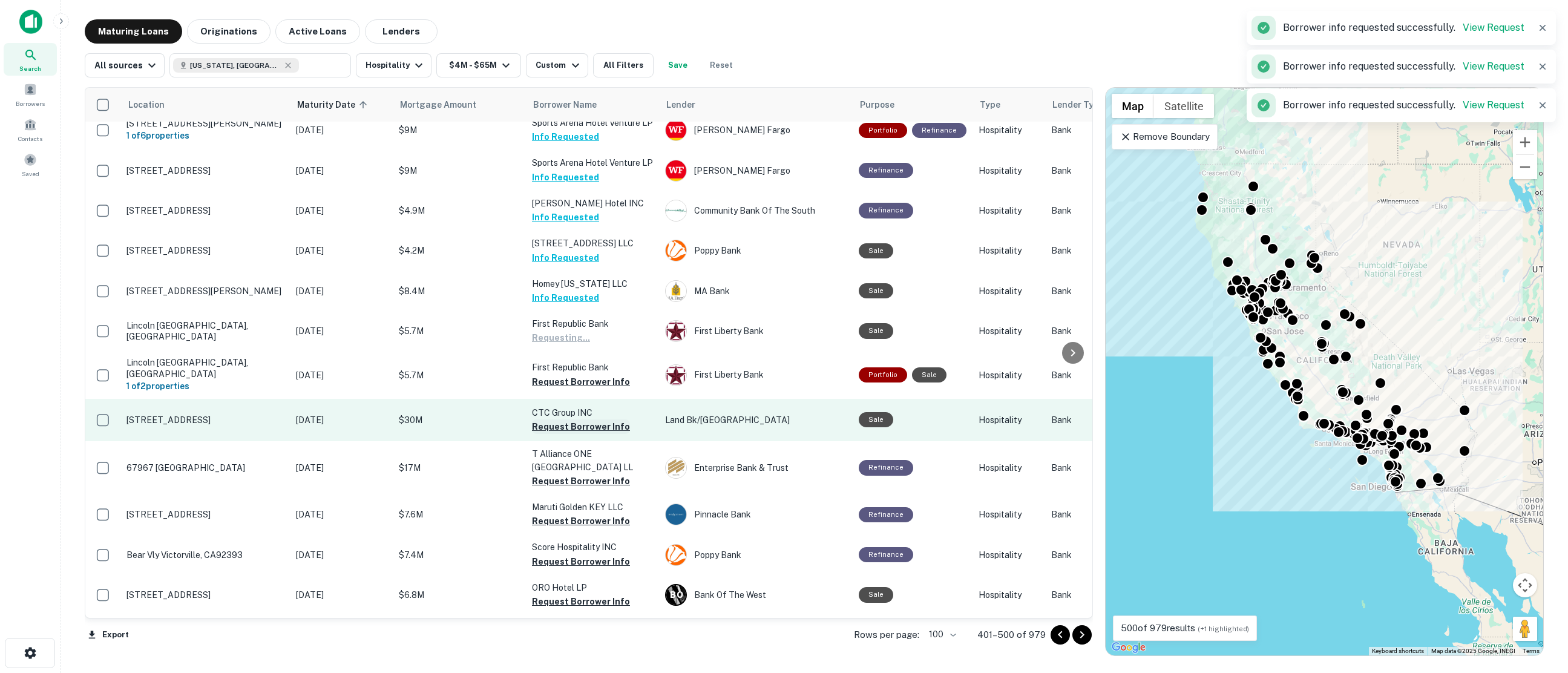
click at [562, 374] on button "Request Borrower Info" at bounding box center [581, 382] width 98 height 15
click at [566, 419] on button "Request Borrower Info" at bounding box center [581, 426] width 98 height 15
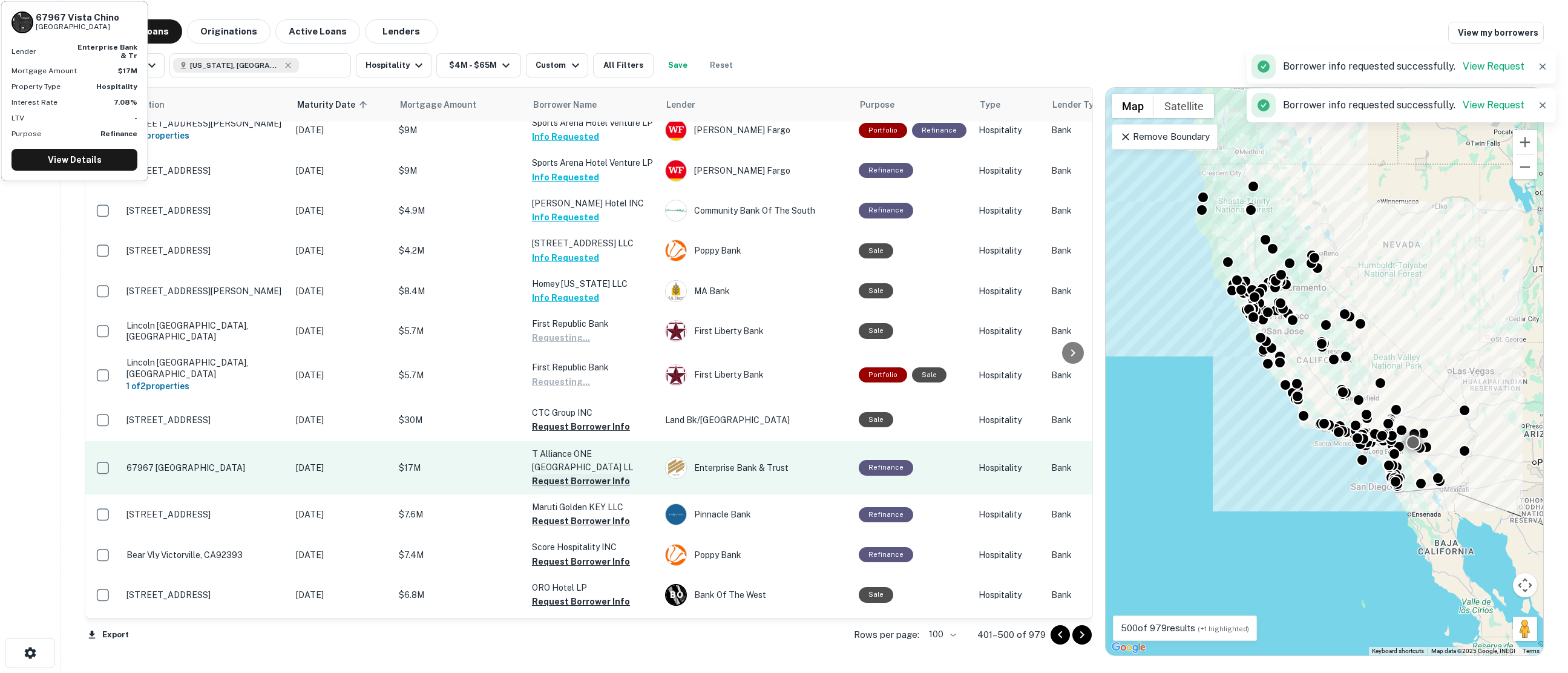
click at [567, 473] on button "Request Borrower Info" at bounding box center [581, 481] width 98 height 15
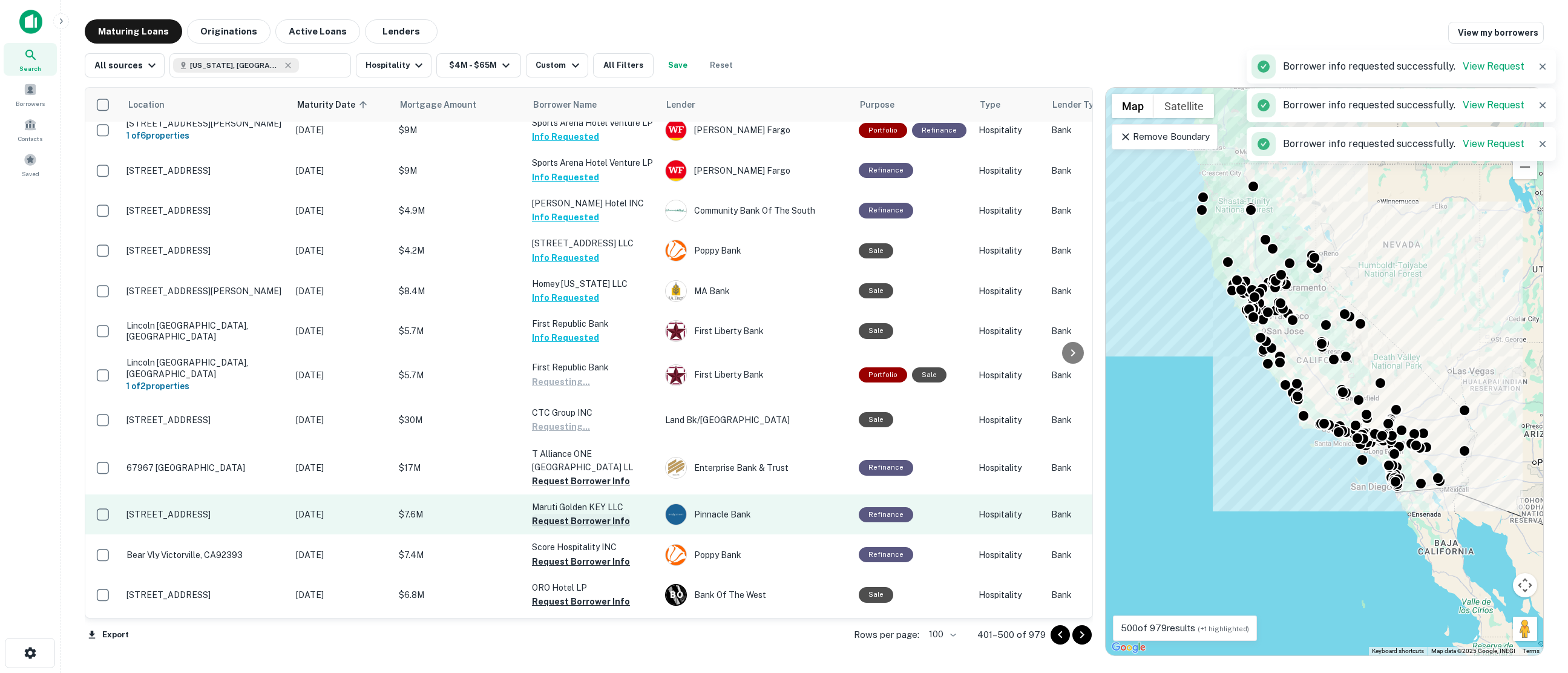
click at [567, 514] on button "Request Borrower Info" at bounding box center [581, 521] width 98 height 15
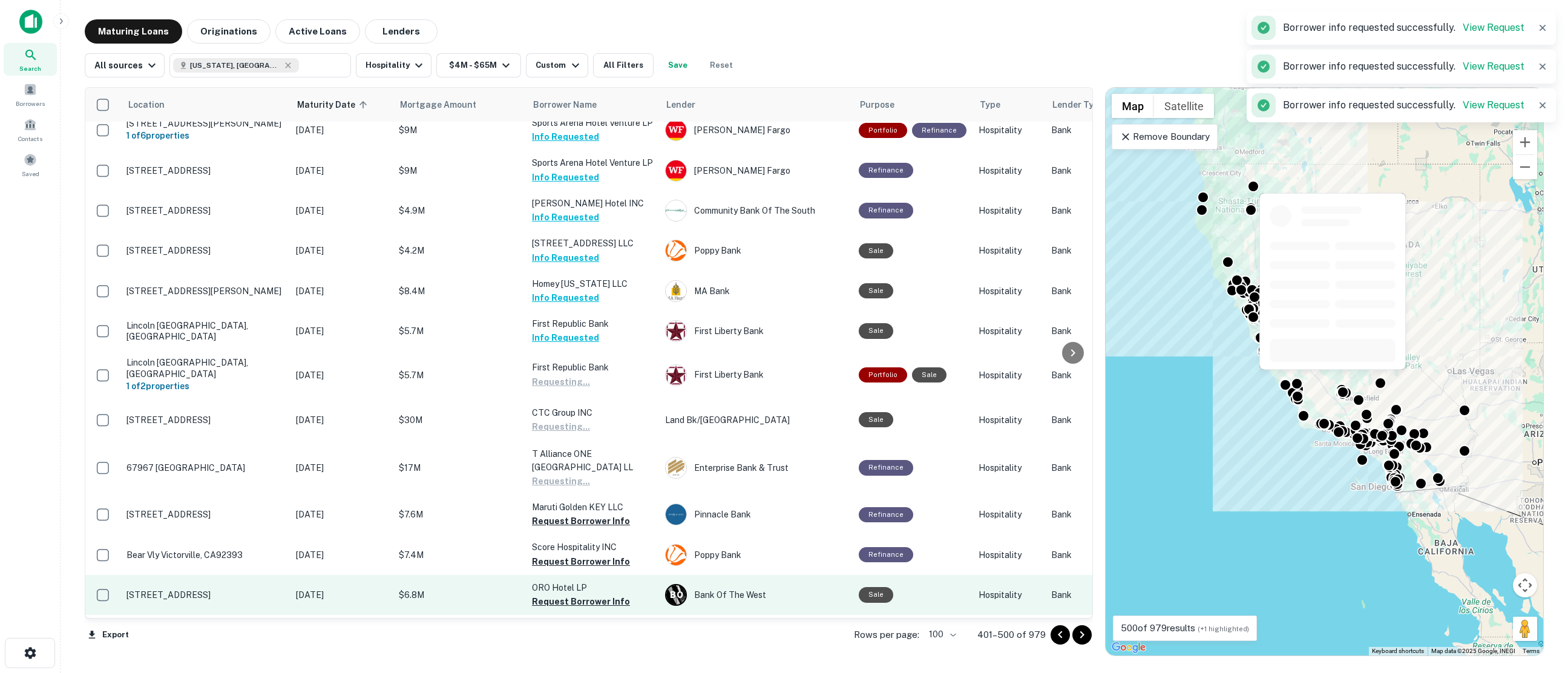
click at [570, 554] on button "Request Borrower Info" at bounding box center [581, 561] width 98 height 15
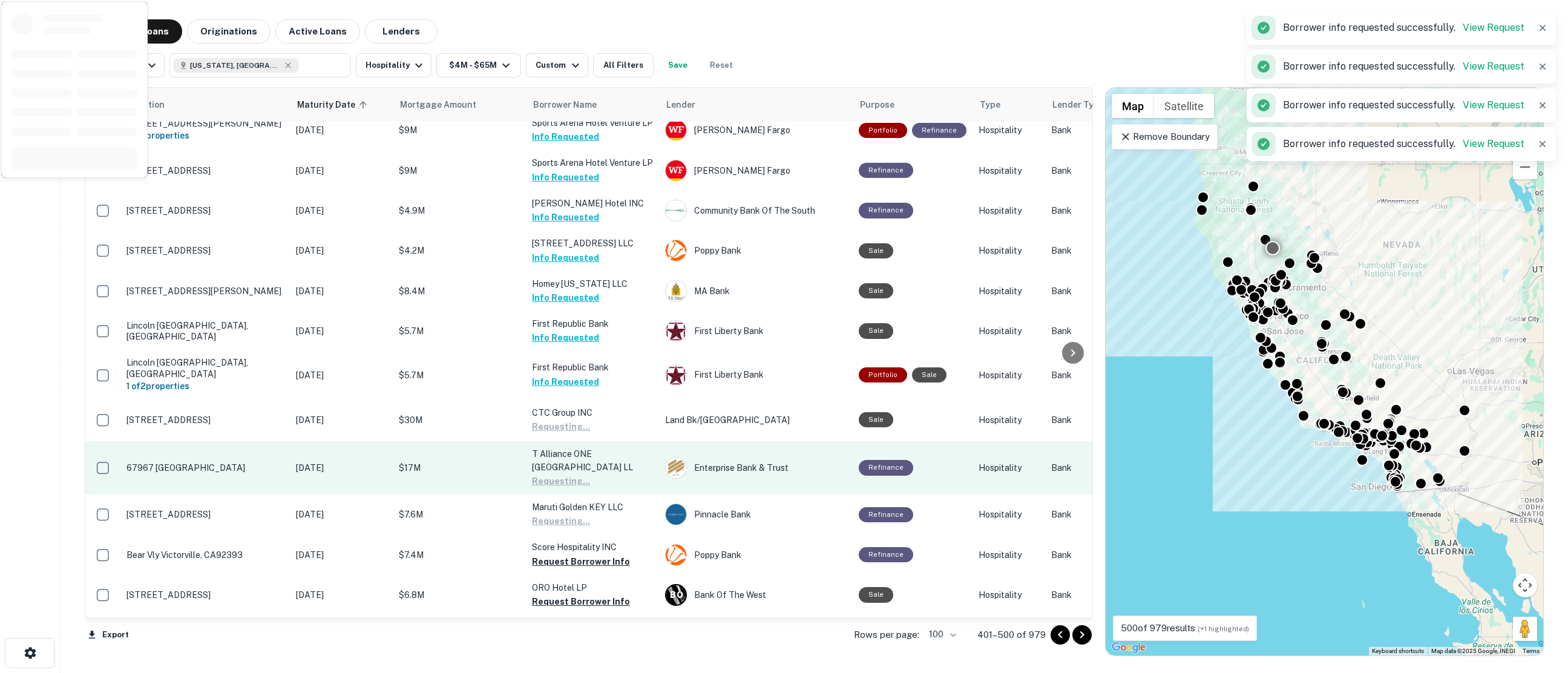
click at [576, 594] on button "Request Borrower Info" at bounding box center [581, 601] width 98 height 15
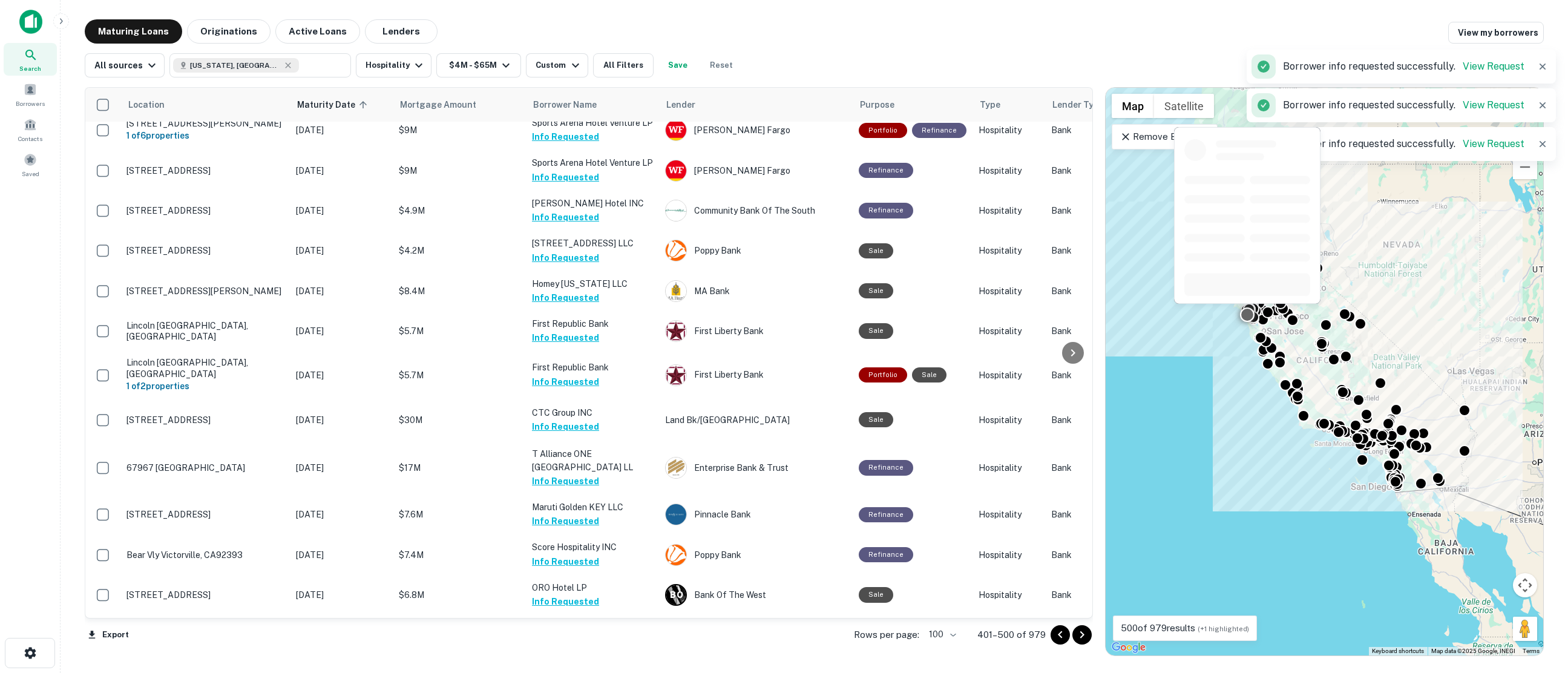
scroll to position [2299, 0]
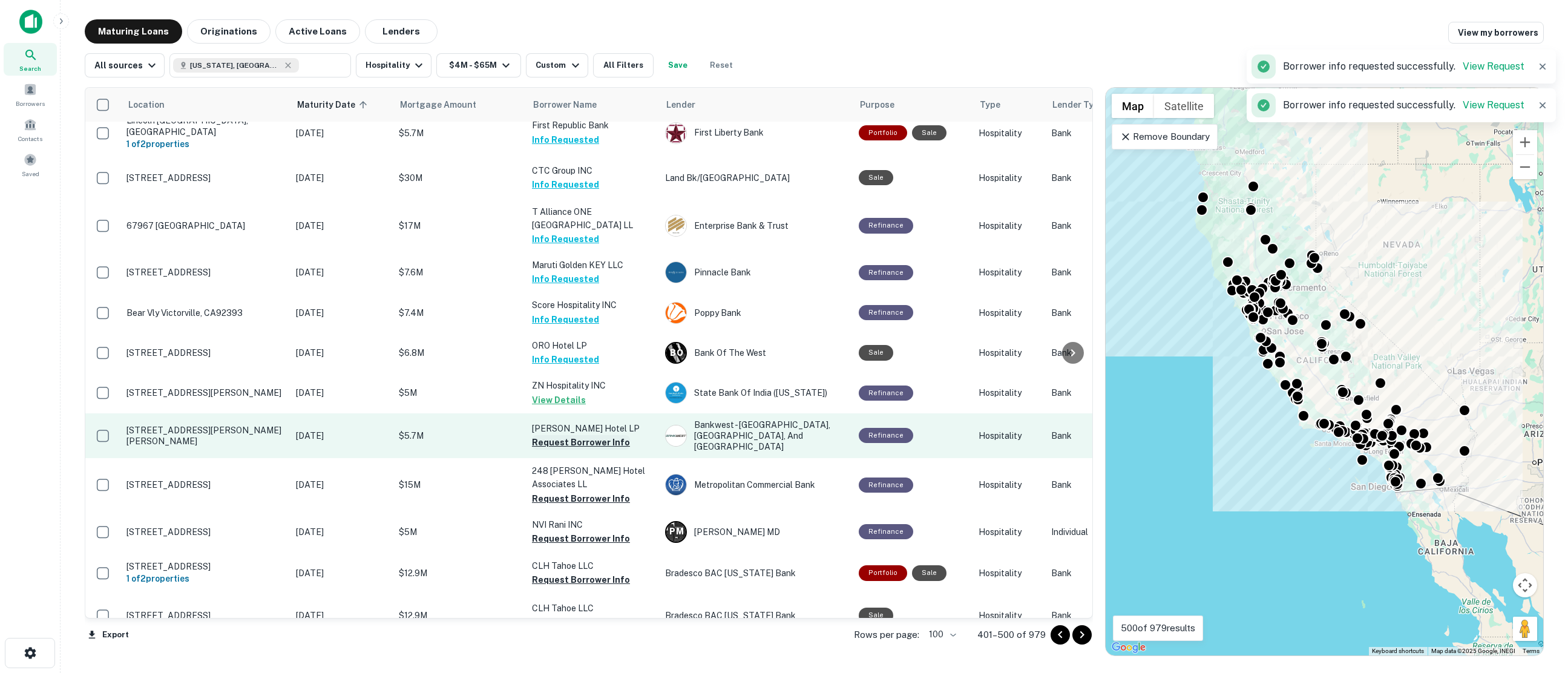
click at [565, 435] on button "Request Borrower Info" at bounding box center [581, 443] width 98 height 15
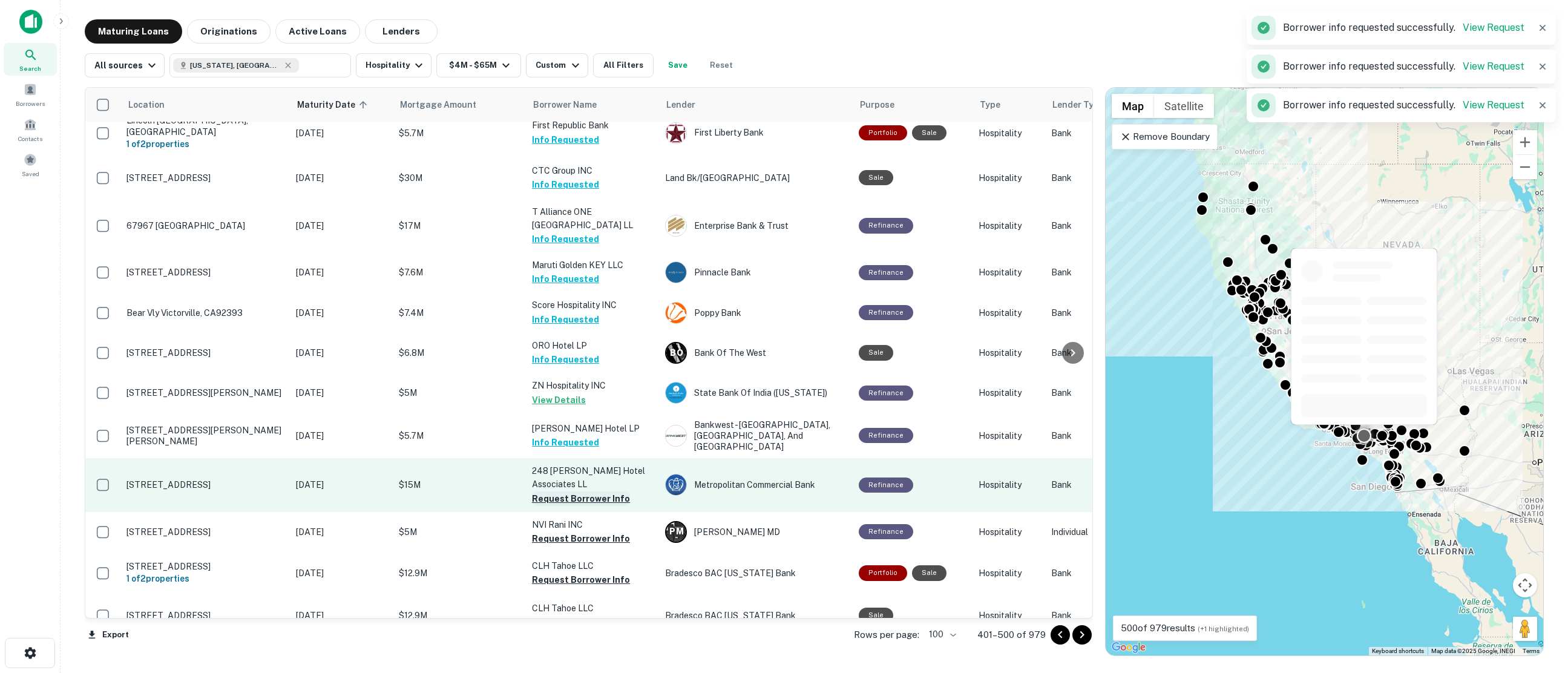
click at [562, 491] on button "Request Borrower Info" at bounding box center [581, 498] width 98 height 15
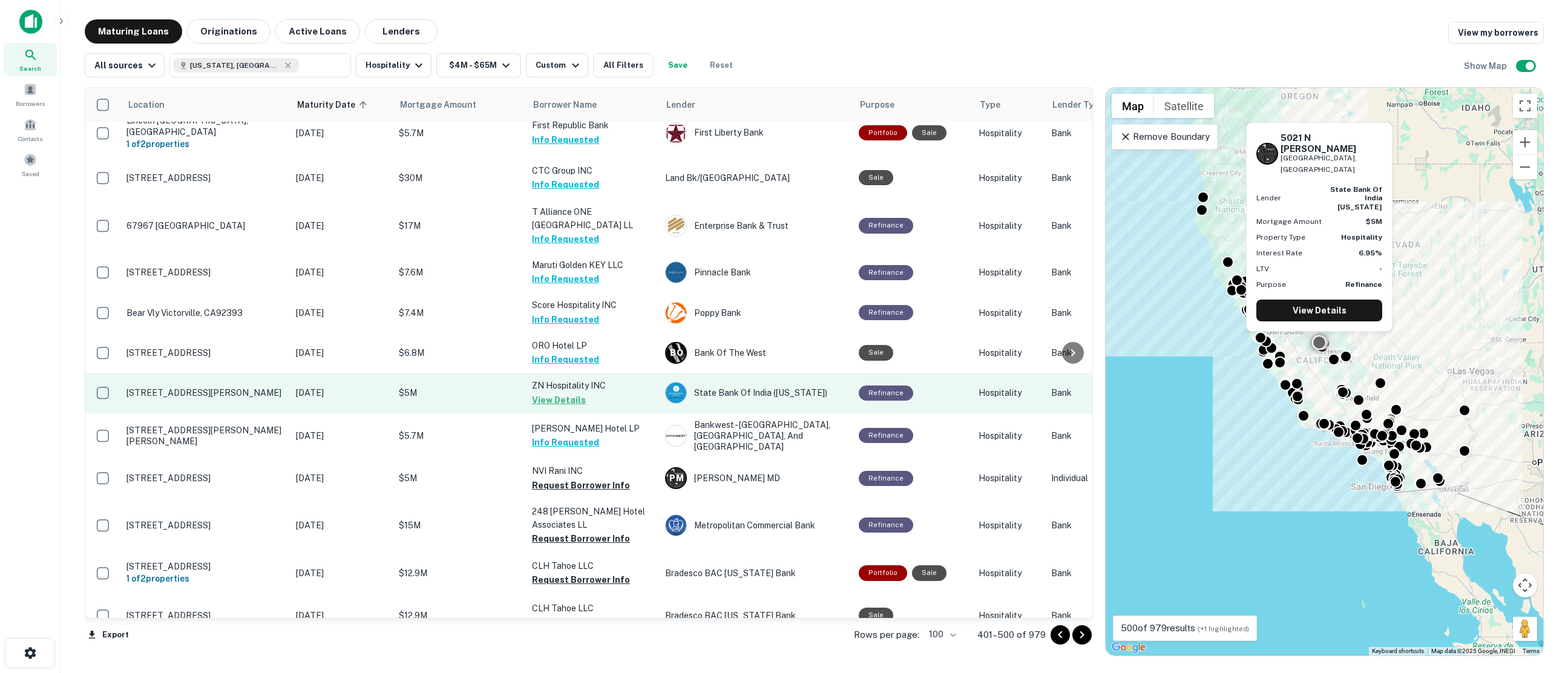
click at [551, 393] on button "View Details" at bounding box center [559, 400] width 54 height 15
click at [549, 393] on button "View Details" at bounding box center [559, 400] width 54 height 15
click at [212, 388] on p "[STREET_ADDRESS][PERSON_NAME]" at bounding box center [205, 393] width 157 height 11
click at [211, 388] on p "[STREET_ADDRESS][PERSON_NAME]" at bounding box center [205, 393] width 157 height 11
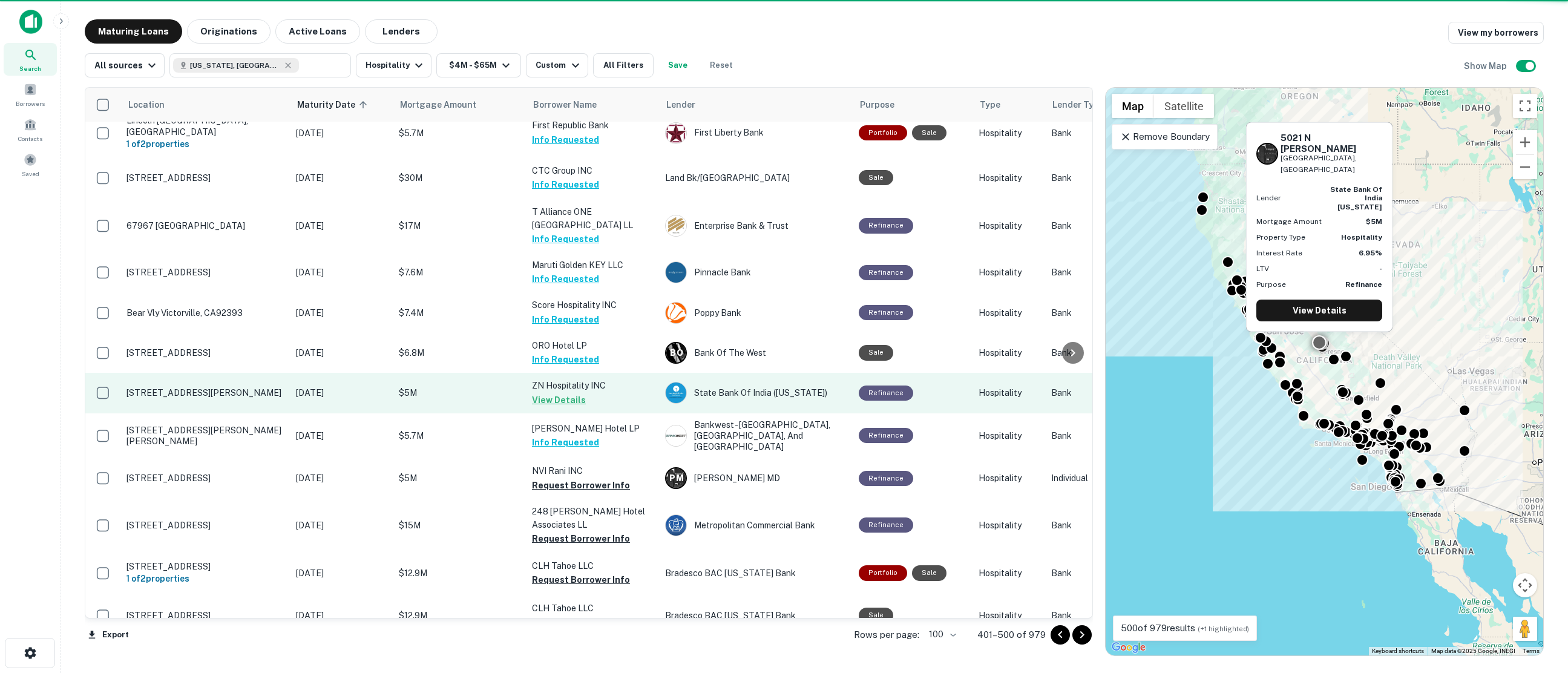
click at [211, 388] on p "[STREET_ADDRESS][PERSON_NAME]" at bounding box center [205, 393] width 157 height 11
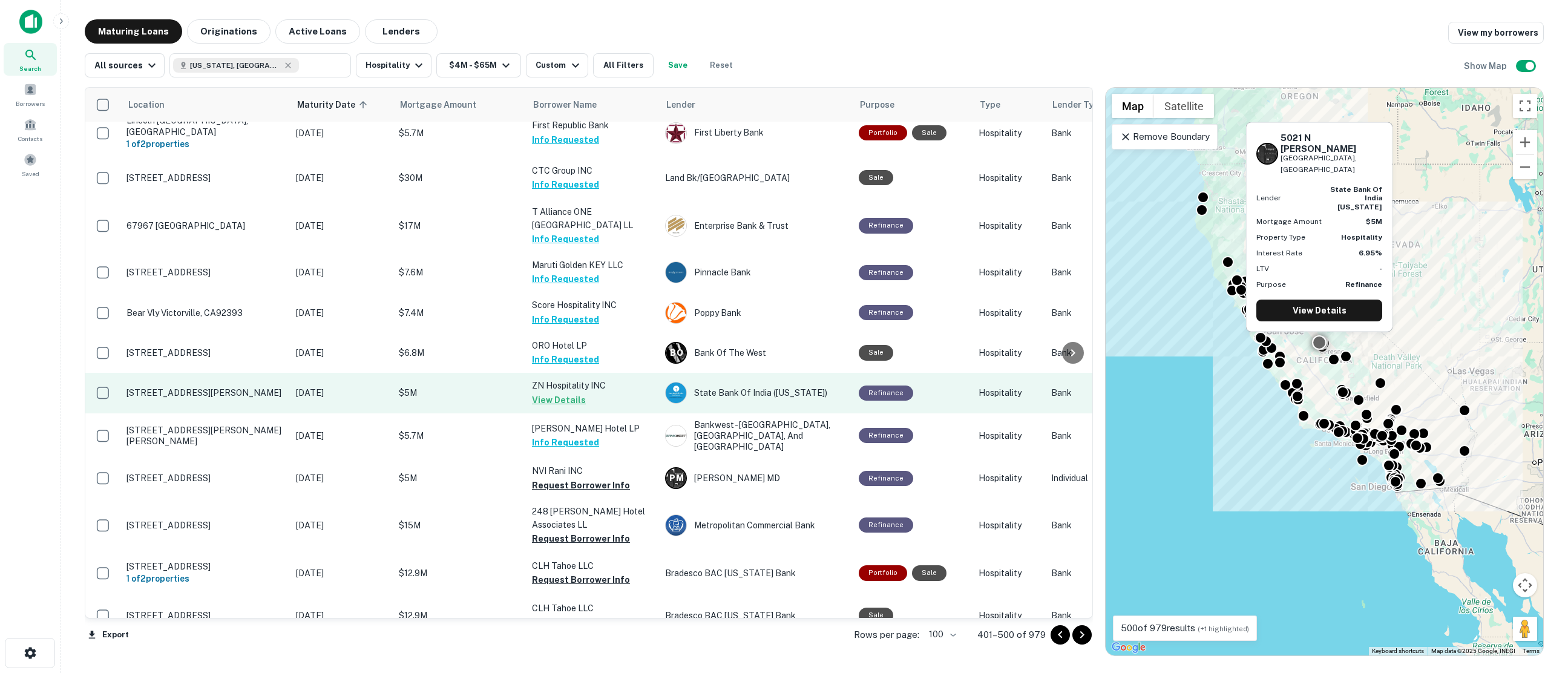
click at [567, 393] on button "View Details" at bounding box center [559, 400] width 54 height 15
click at [559, 393] on button "View Details" at bounding box center [559, 400] width 54 height 15
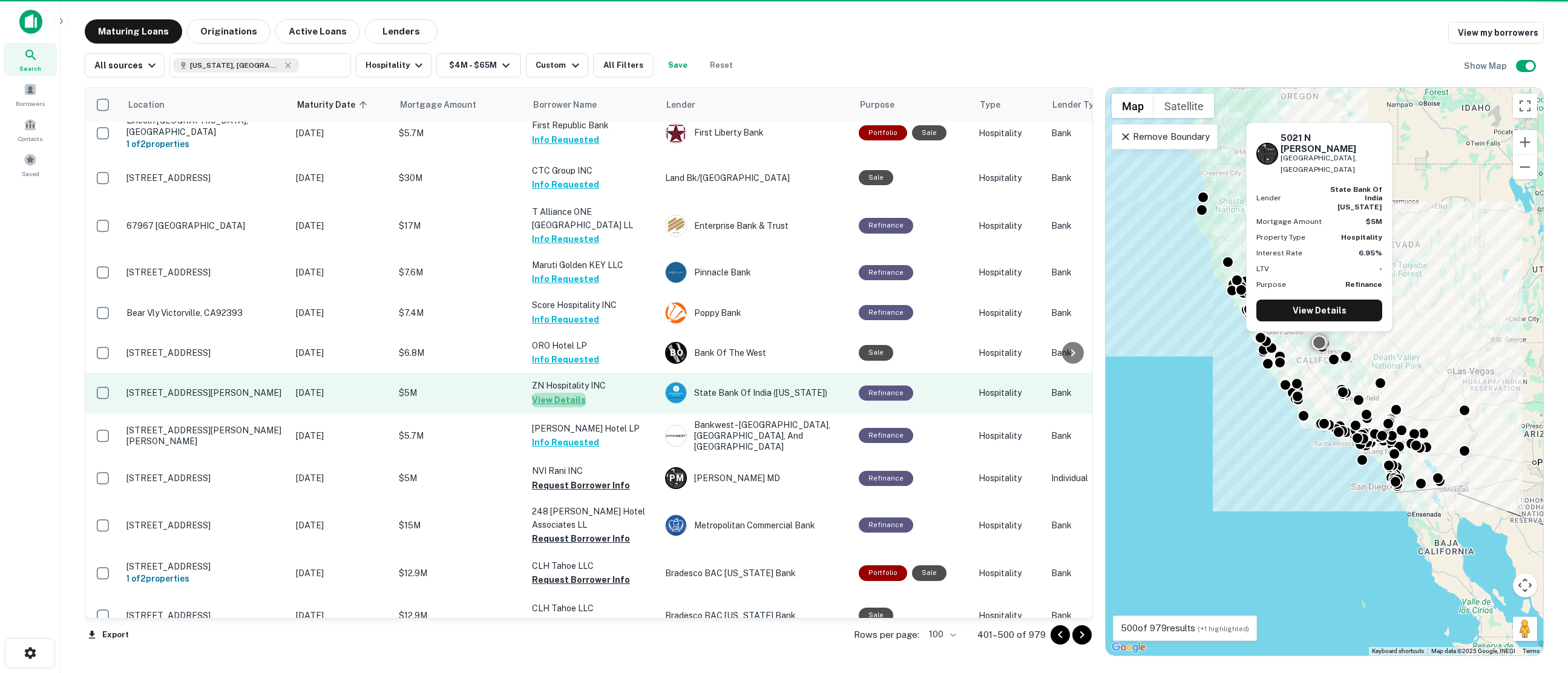
click at [559, 393] on button "View Details" at bounding box center [559, 400] width 54 height 15
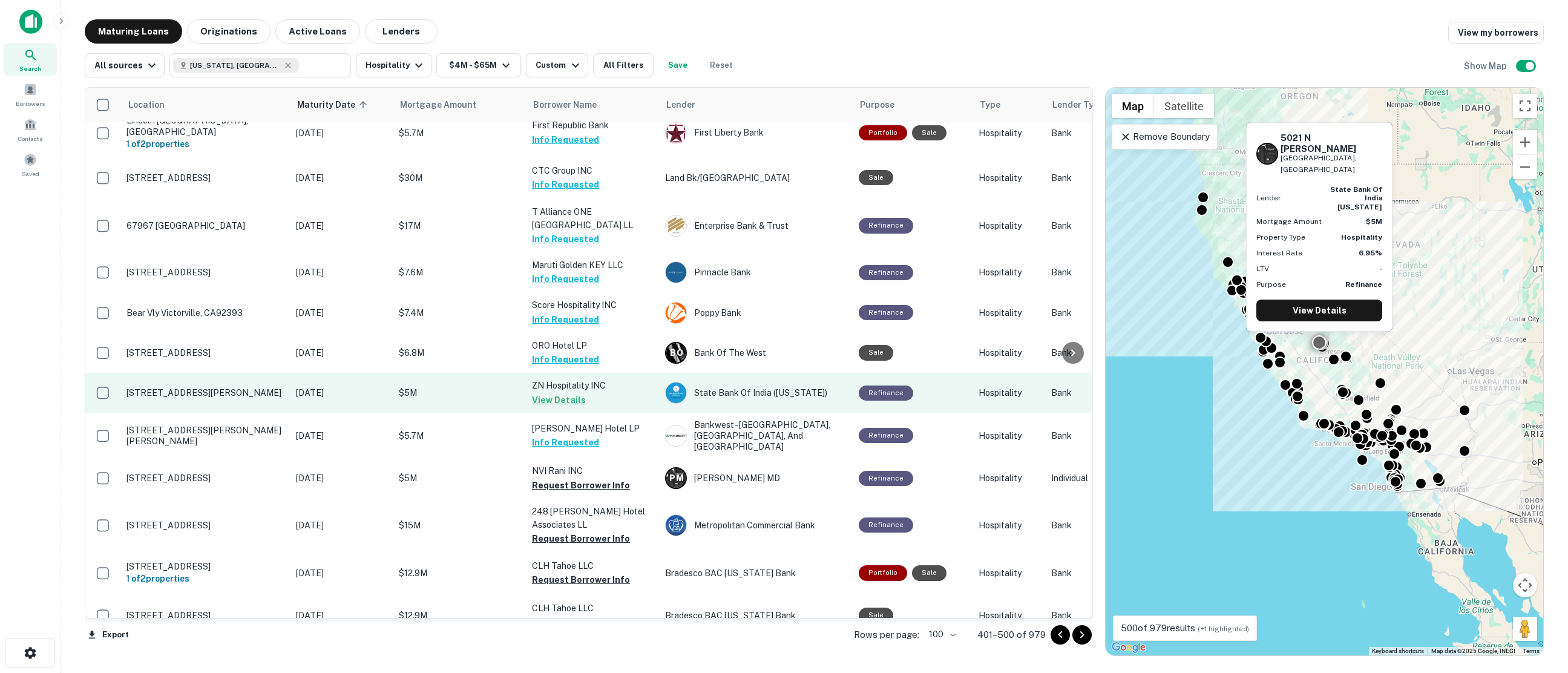
click at [559, 393] on button "View Details" at bounding box center [559, 400] width 54 height 15
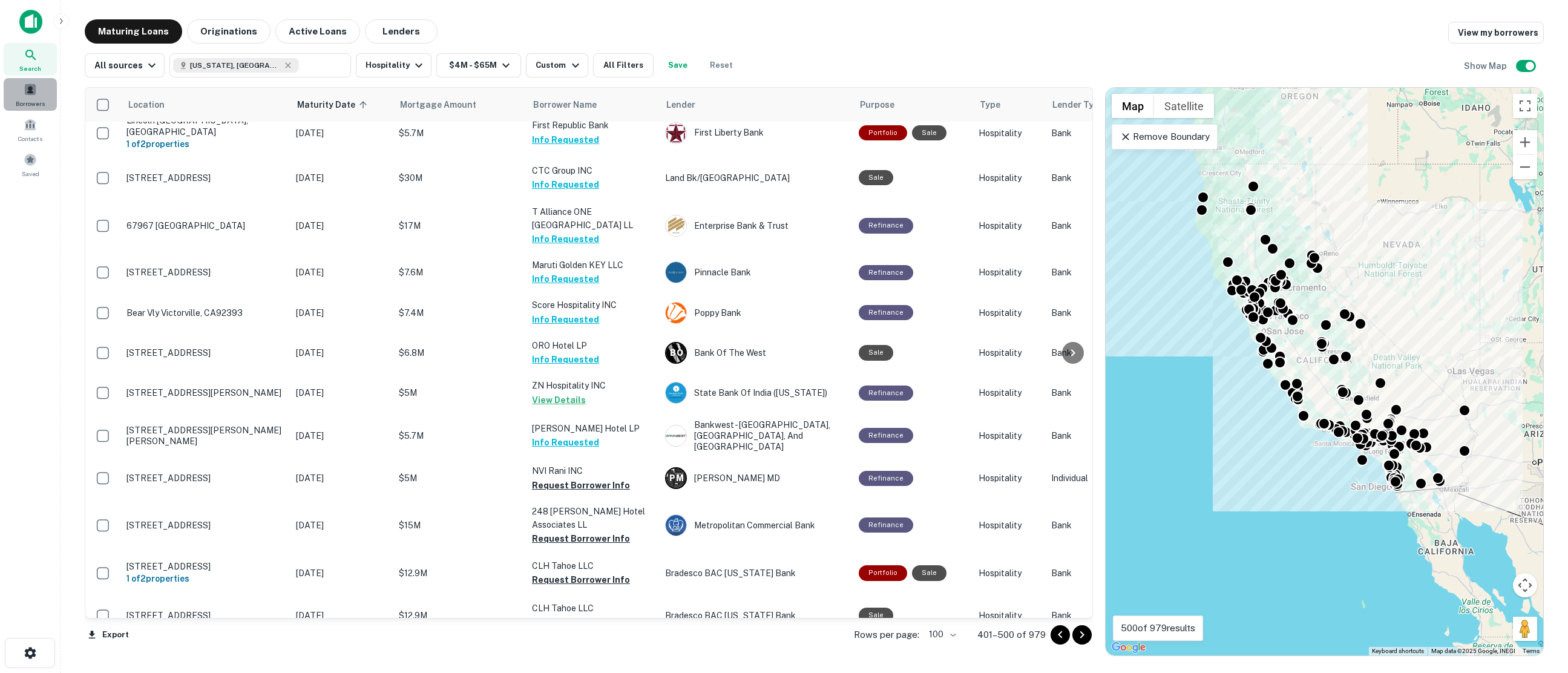
click at [29, 87] on span at bounding box center [30, 90] width 13 height 13
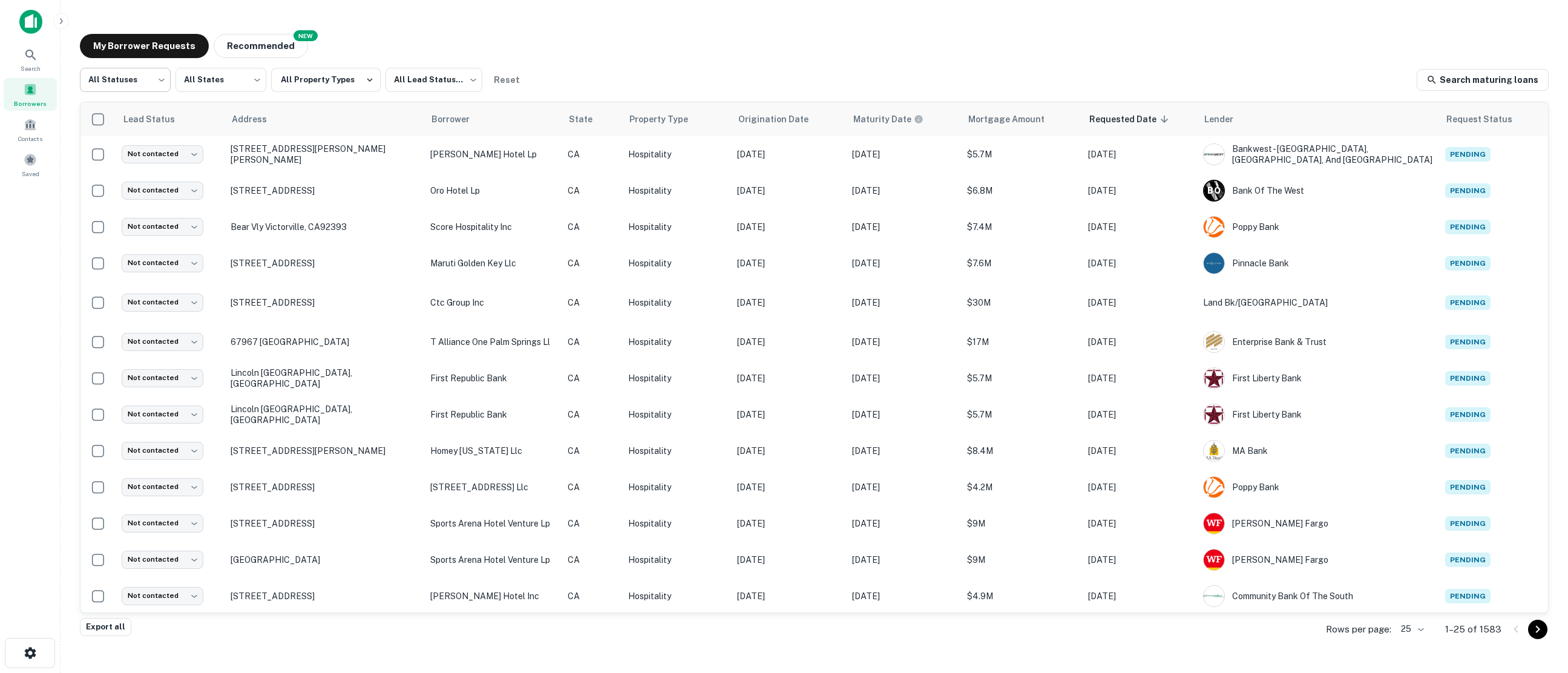
click at [164, 81] on body "Search Borrowers Contacts Saved My Borrower Requests NEW Recommended All Status…" at bounding box center [784, 336] width 1568 height 673
click at [125, 146] on li "Fulfilled" at bounding box center [126, 155] width 91 height 22
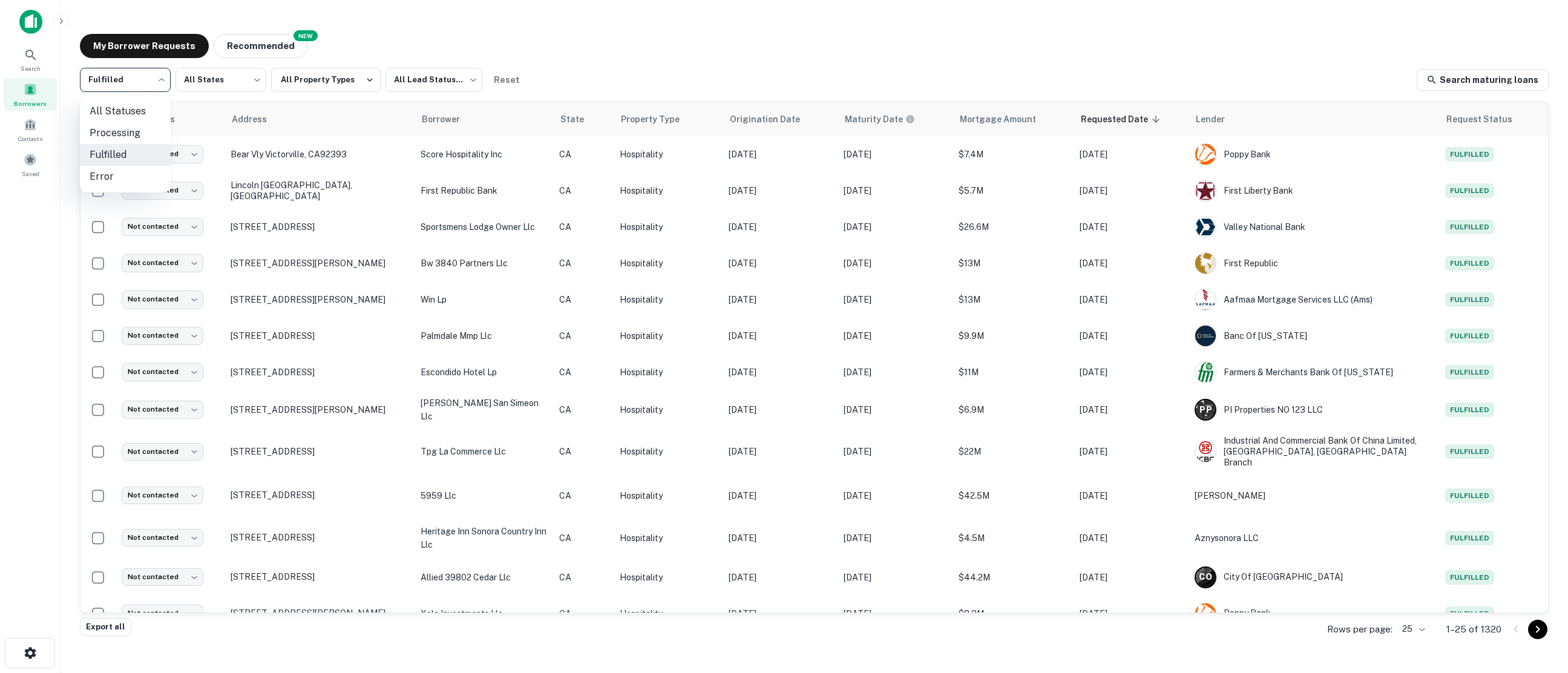
click at [164, 77] on body "Search Borrowers Contacts Saved My Borrower Requests NEW Recommended Fulfilled …" at bounding box center [784, 336] width 1568 height 673
click at [131, 127] on li "Processing" at bounding box center [126, 134] width 91 height 22
type input "**********"
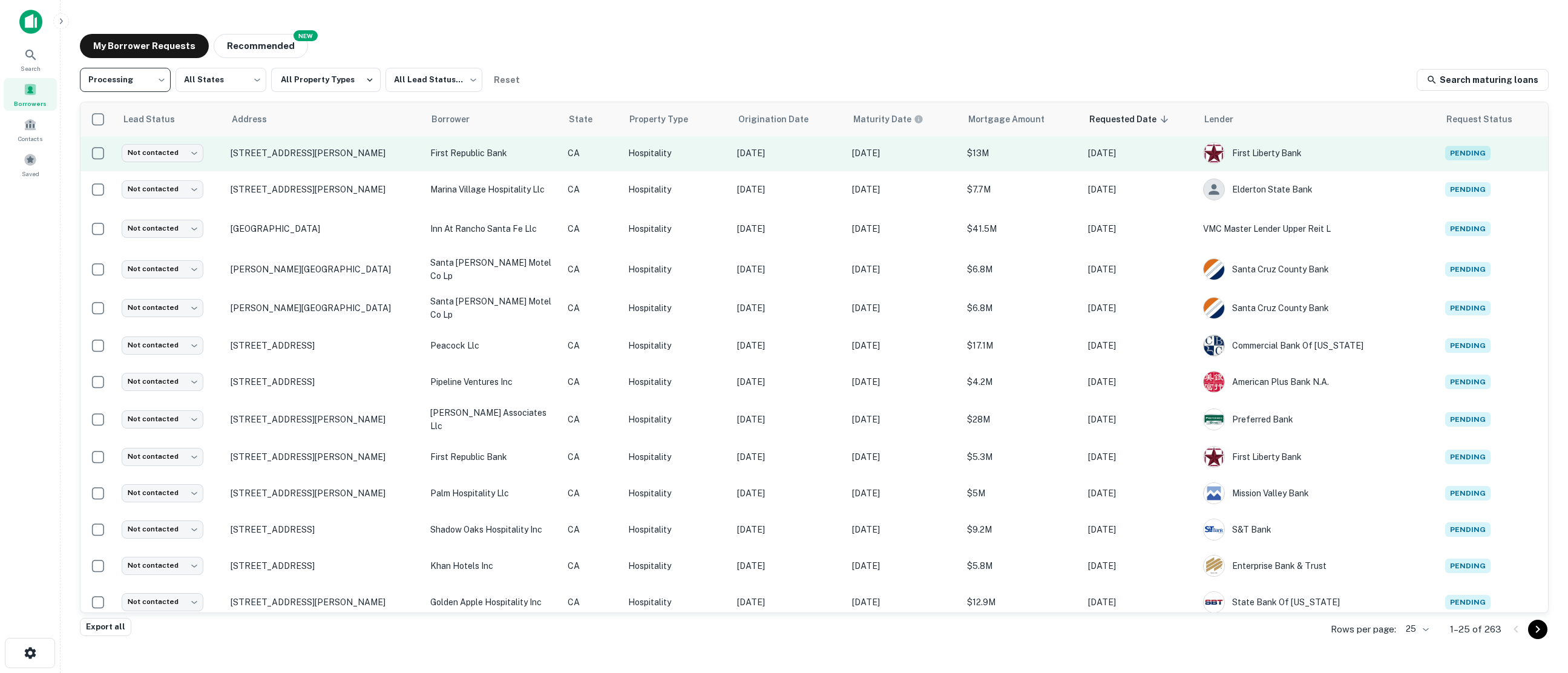
scroll to position [443, 0]
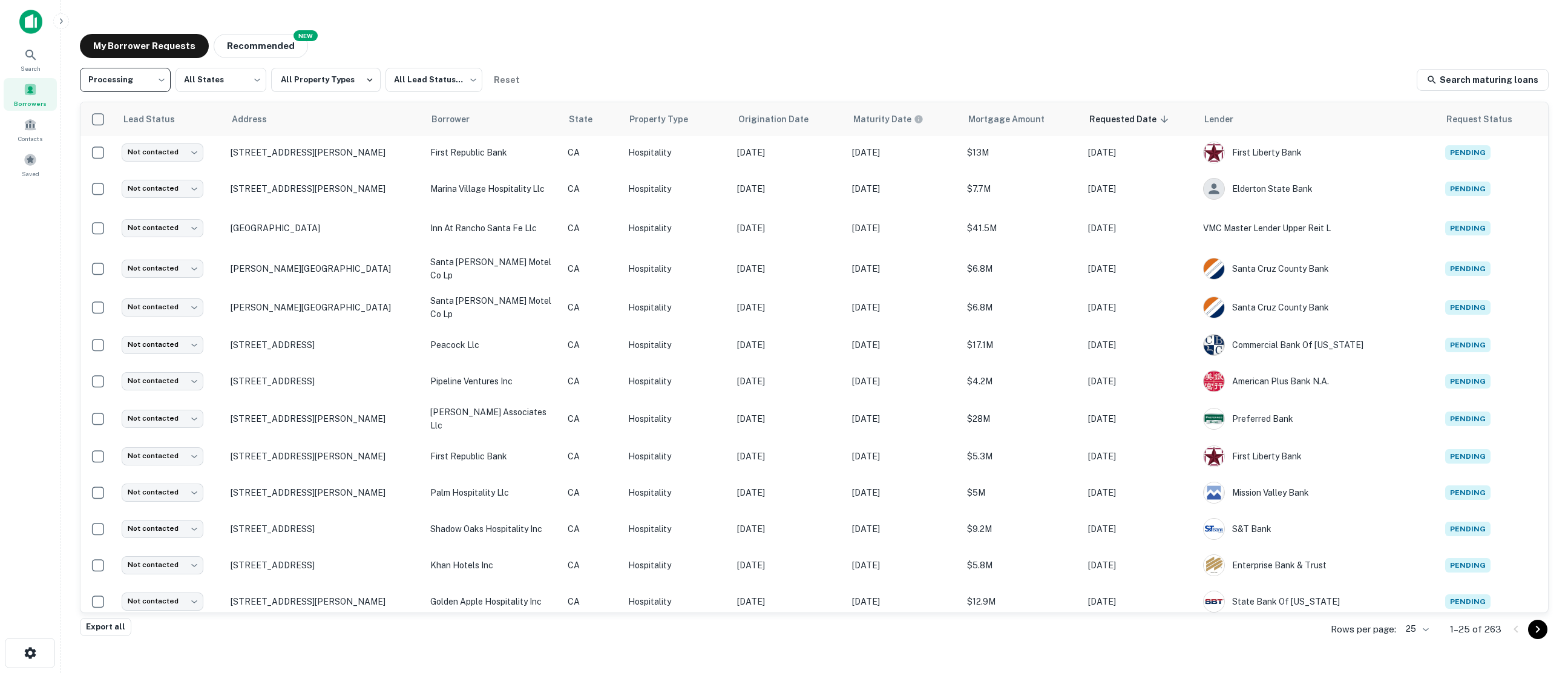
click at [1426, 629] on body "**********" at bounding box center [784, 336] width 1568 height 673
click at [1415, 602] on li "250" at bounding box center [1418, 604] width 41 height 22
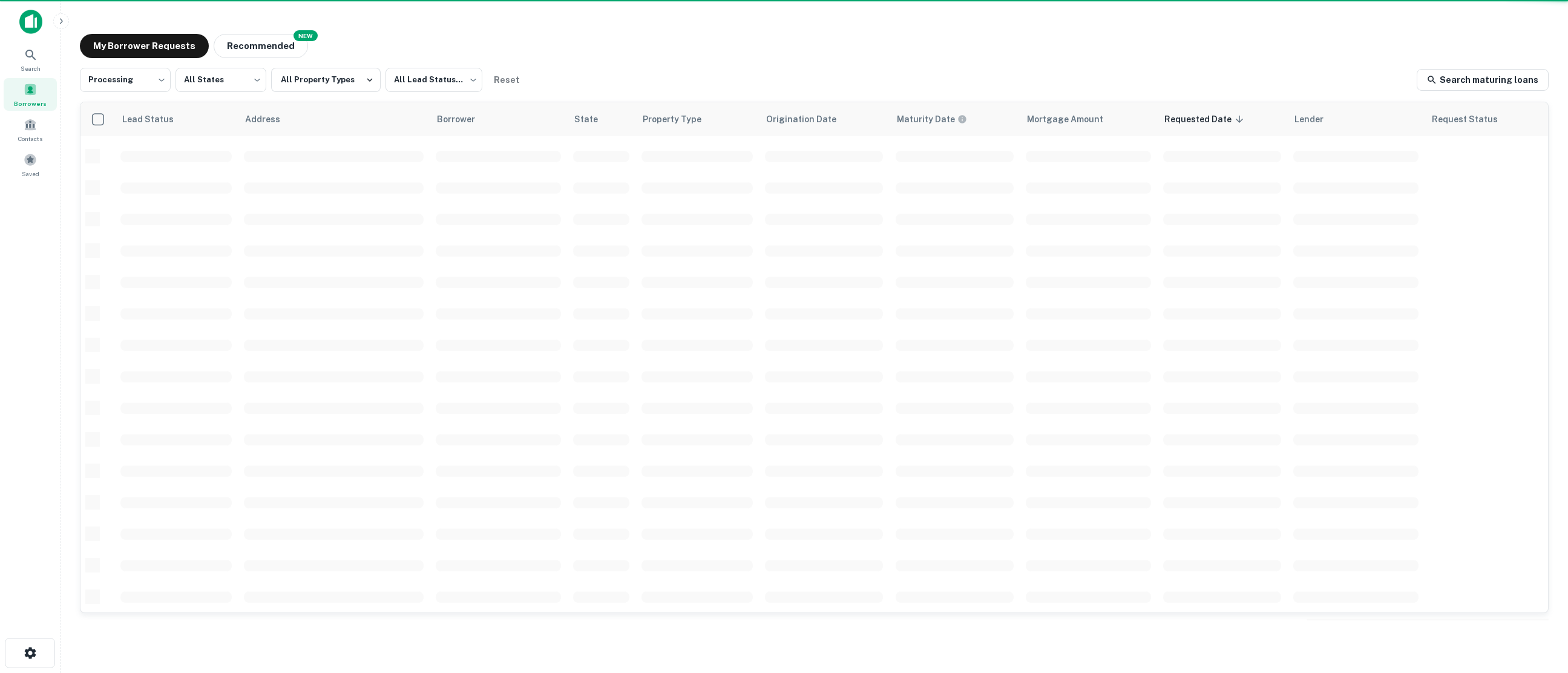
scroll to position [310, 0]
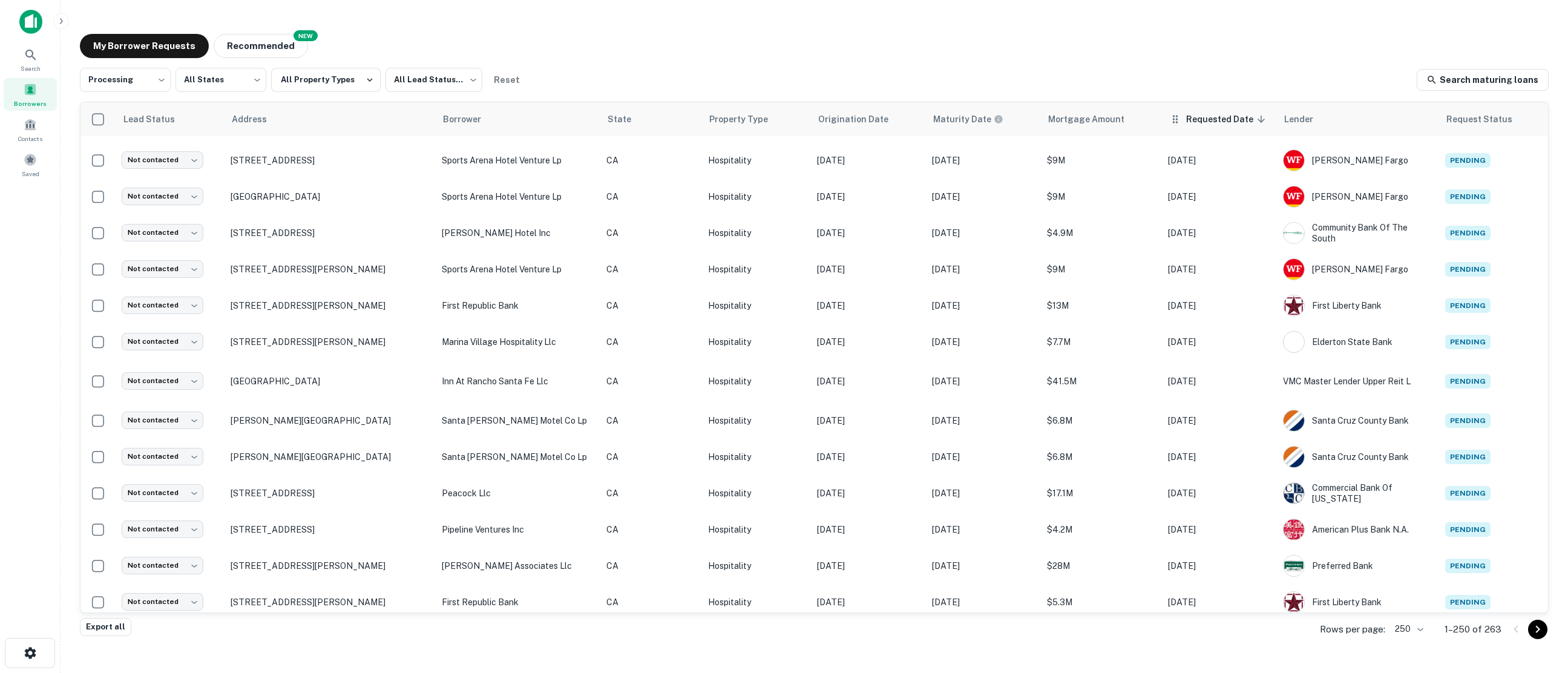
click at [1212, 115] on span "Requested Date sorted descending" at bounding box center [1227, 119] width 83 height 15
